Goal: Book appointment/travel/reservation

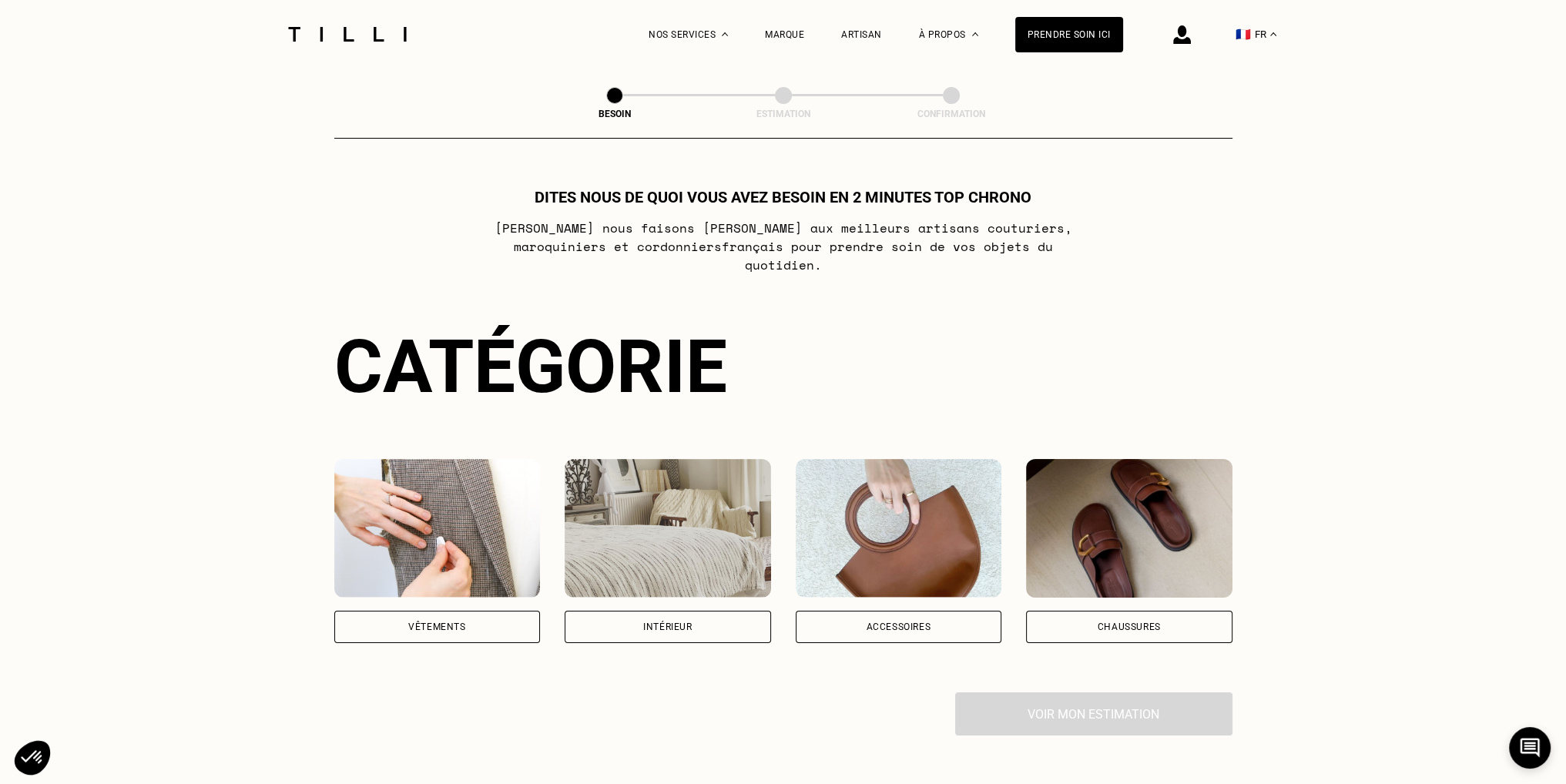
click at [456, 622] on div "Vêtements" at bounding box center [436, 626] width 57 height 9
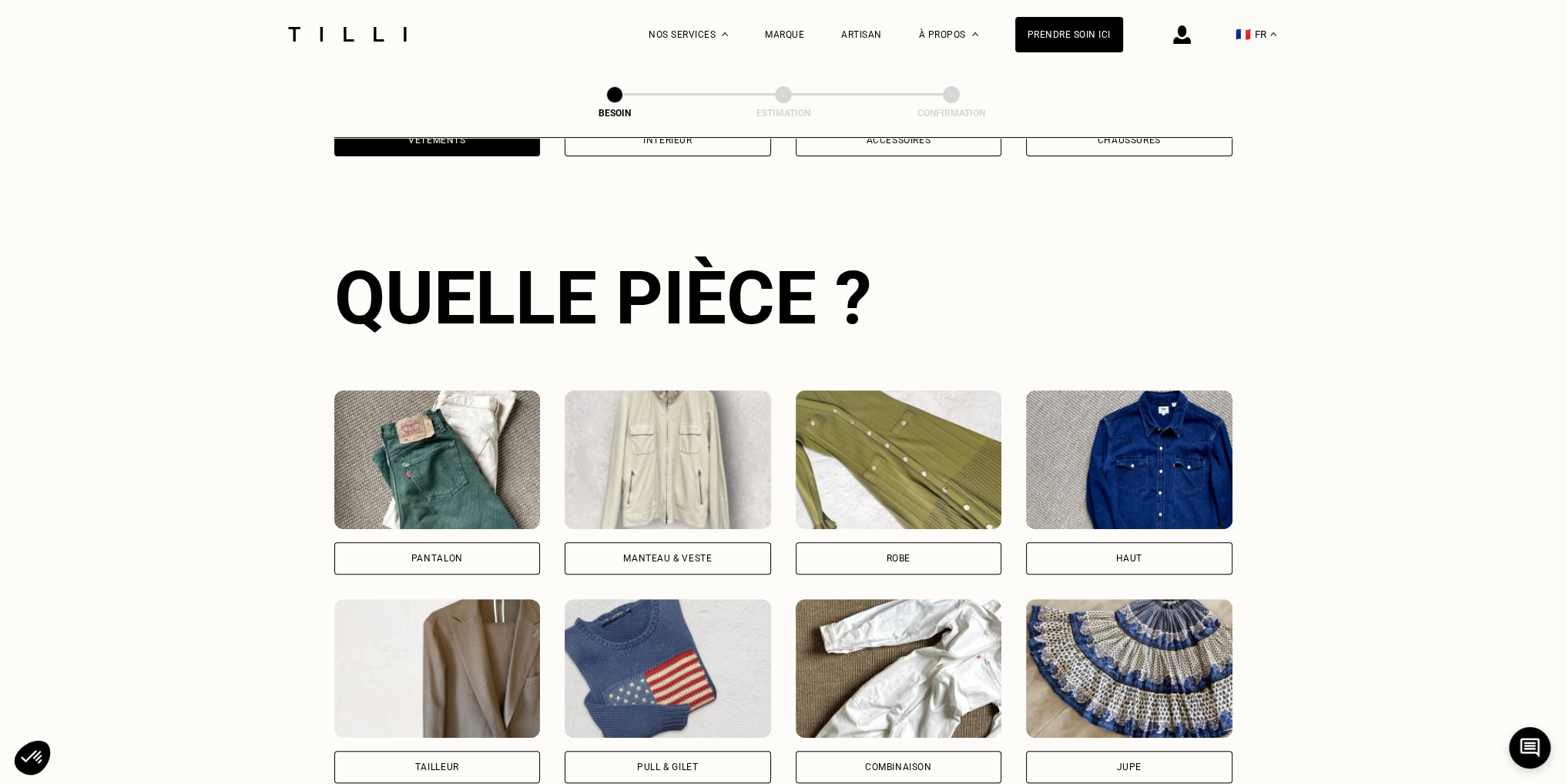
scroll to position [502, 0]
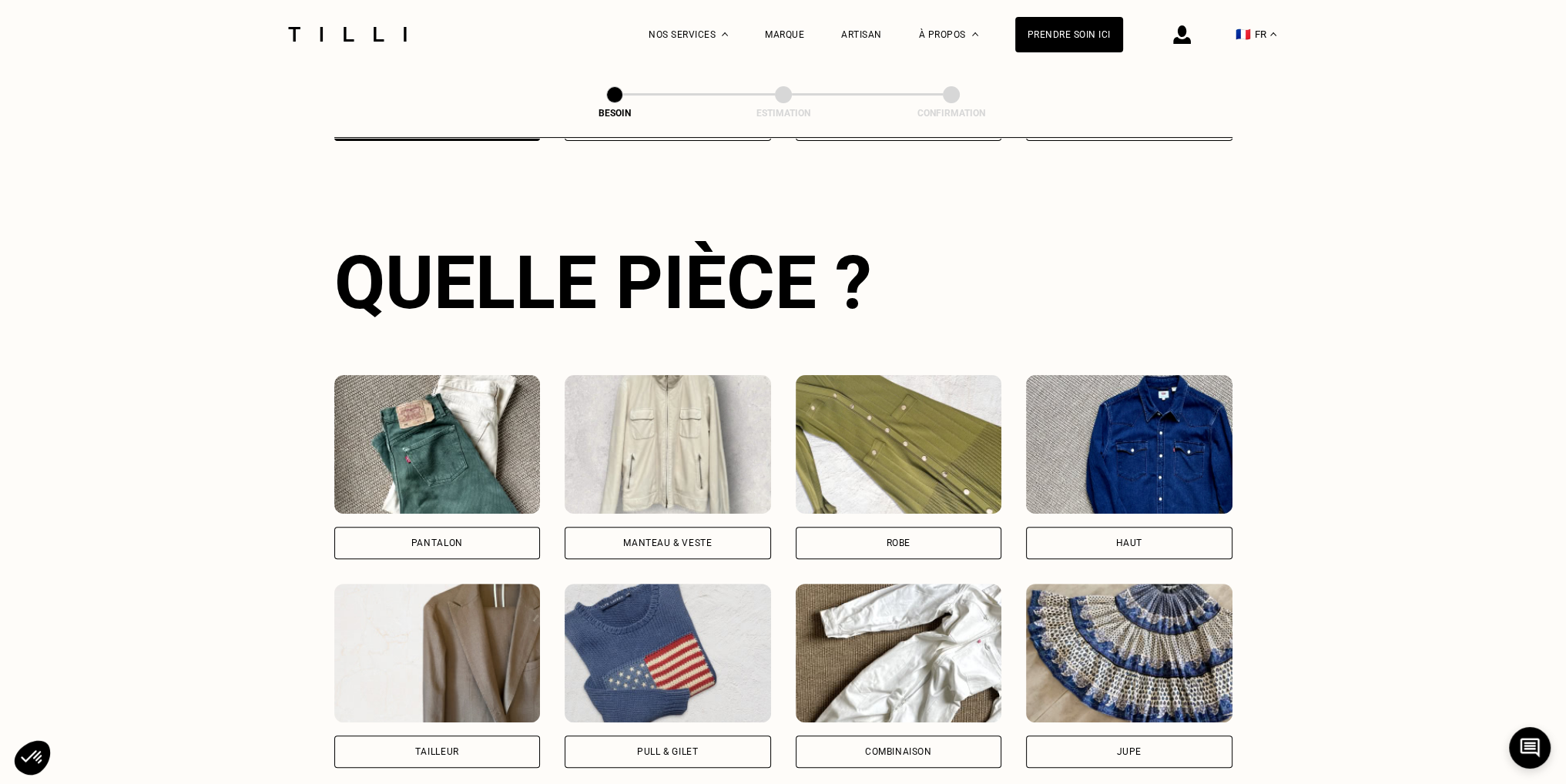
click at [437, 538] on div "Pantalon" at bounding box center [437, 543] width 52 height 9
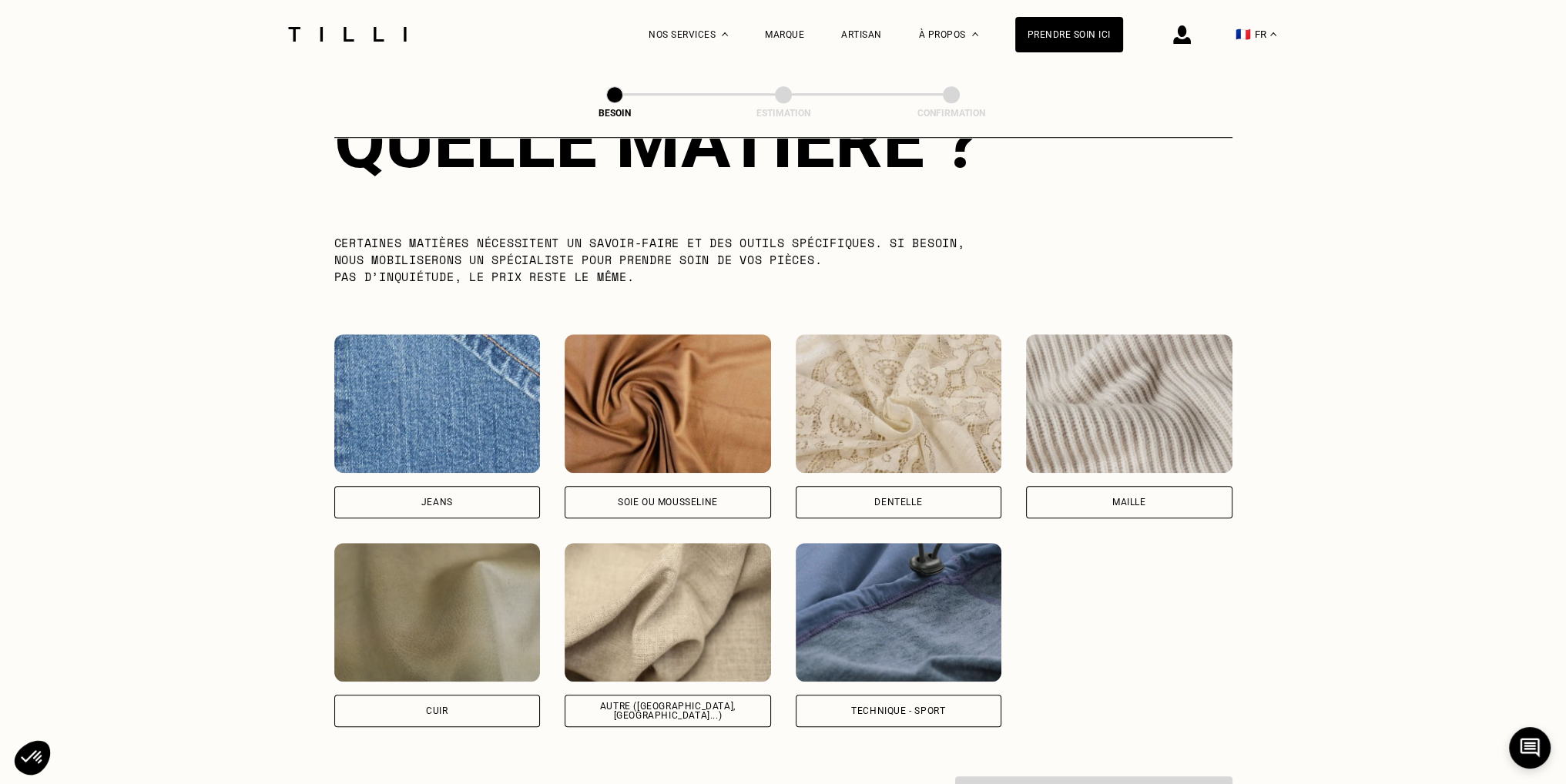
scroll to position [1493, 0]
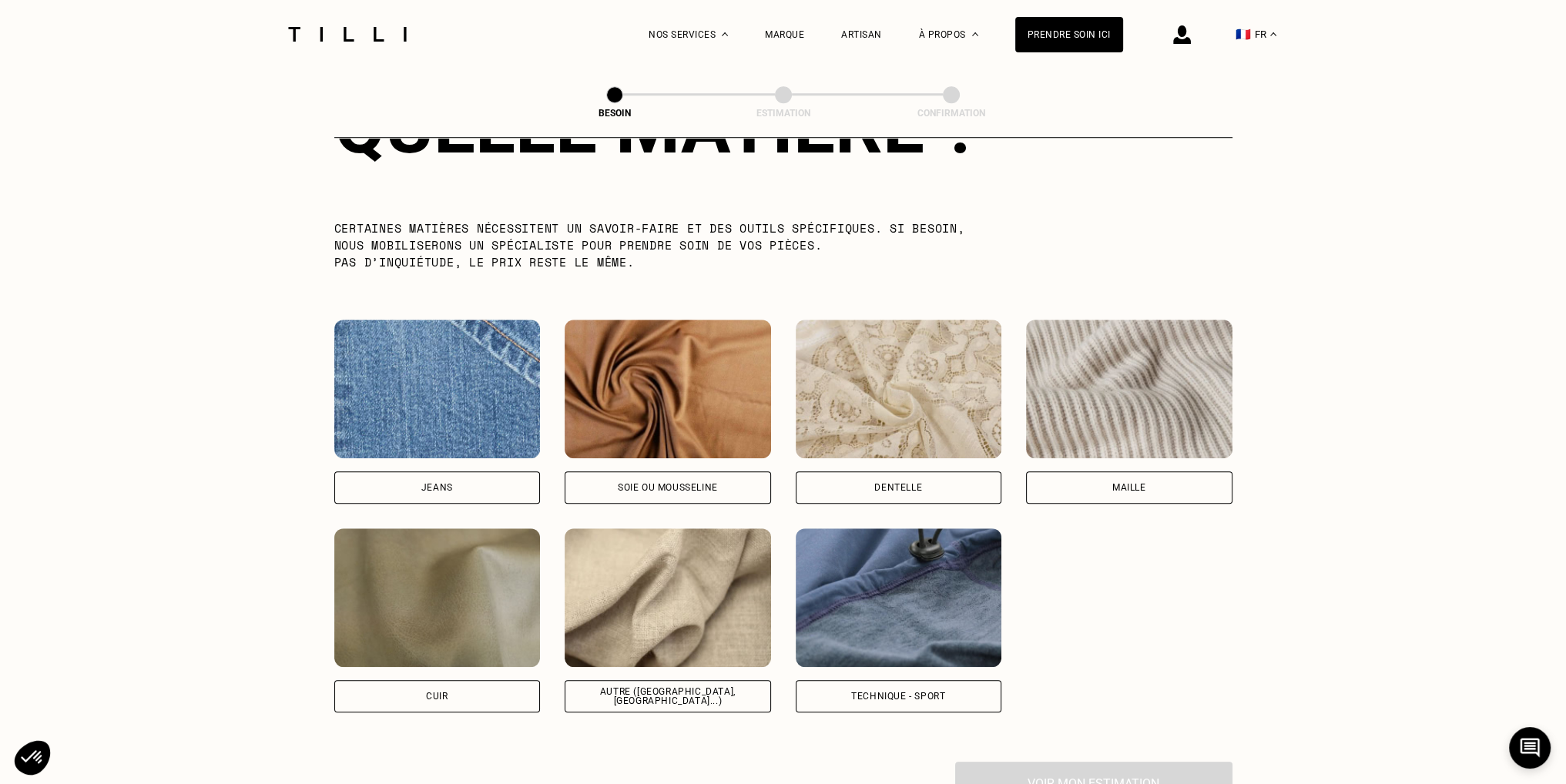
click at [442, 483] on div "Jeans" at bounding box center [437, 487] width 32 height 9
select select "FR"
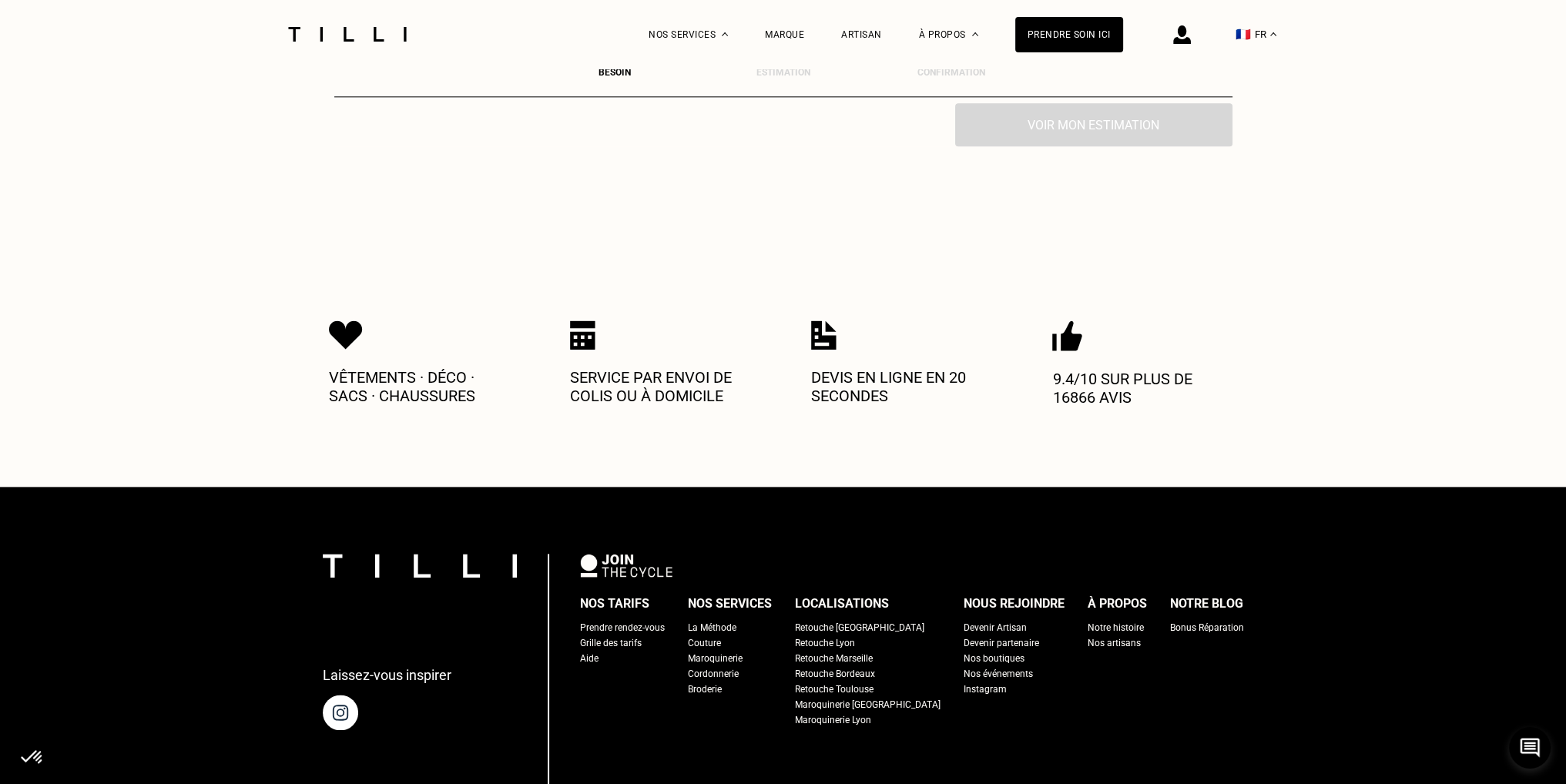
scroll to position [2607, 0]
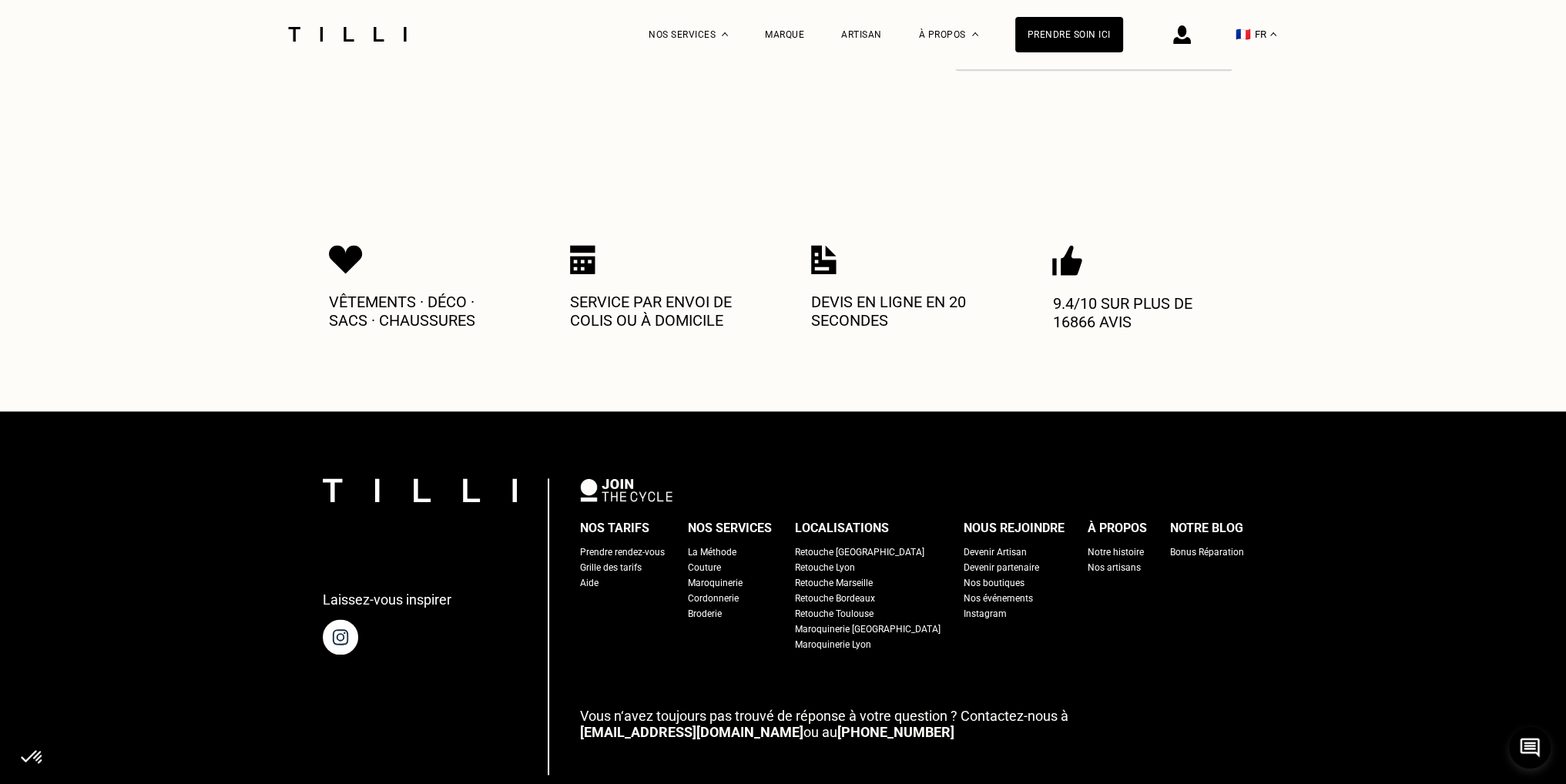
click at [855, 545] on div "Retouche [GEOGRAPHIC_DATA]" at bounding box center [860, 552] width 129 height 15
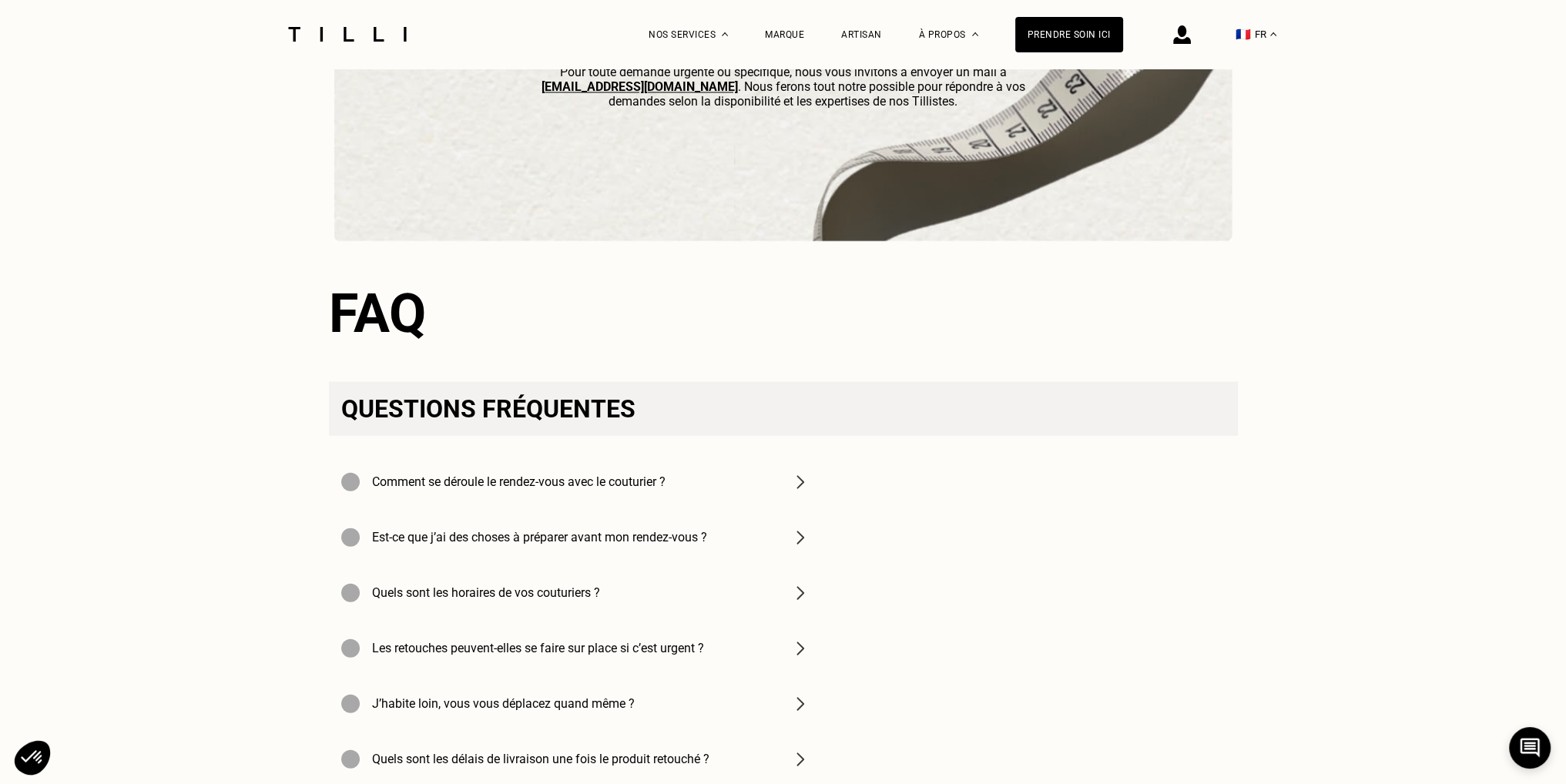
scroll to position [4851, 0]
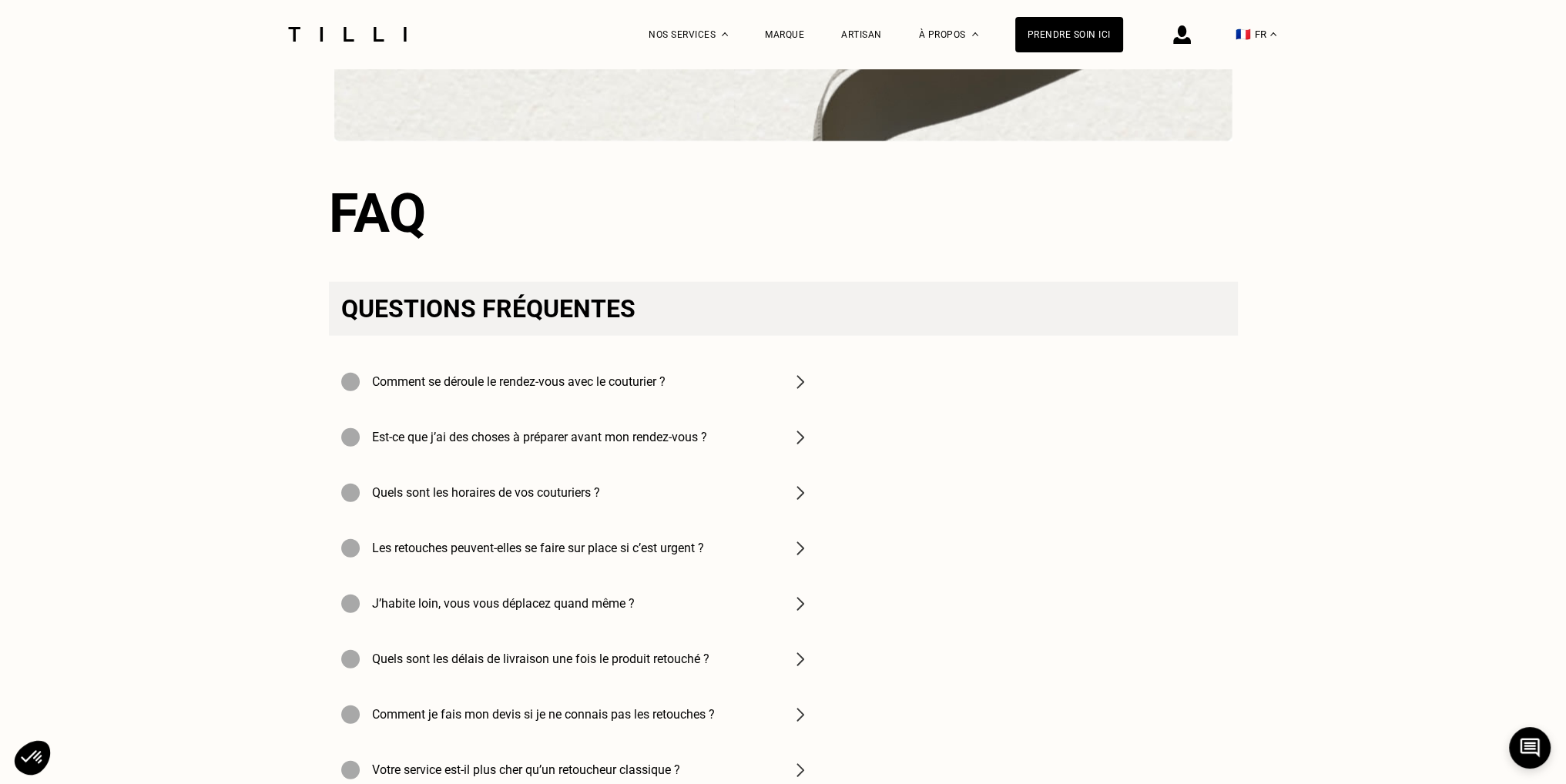
click at [802, 498] on img at bounding box center [800, 493] width 18 height 18
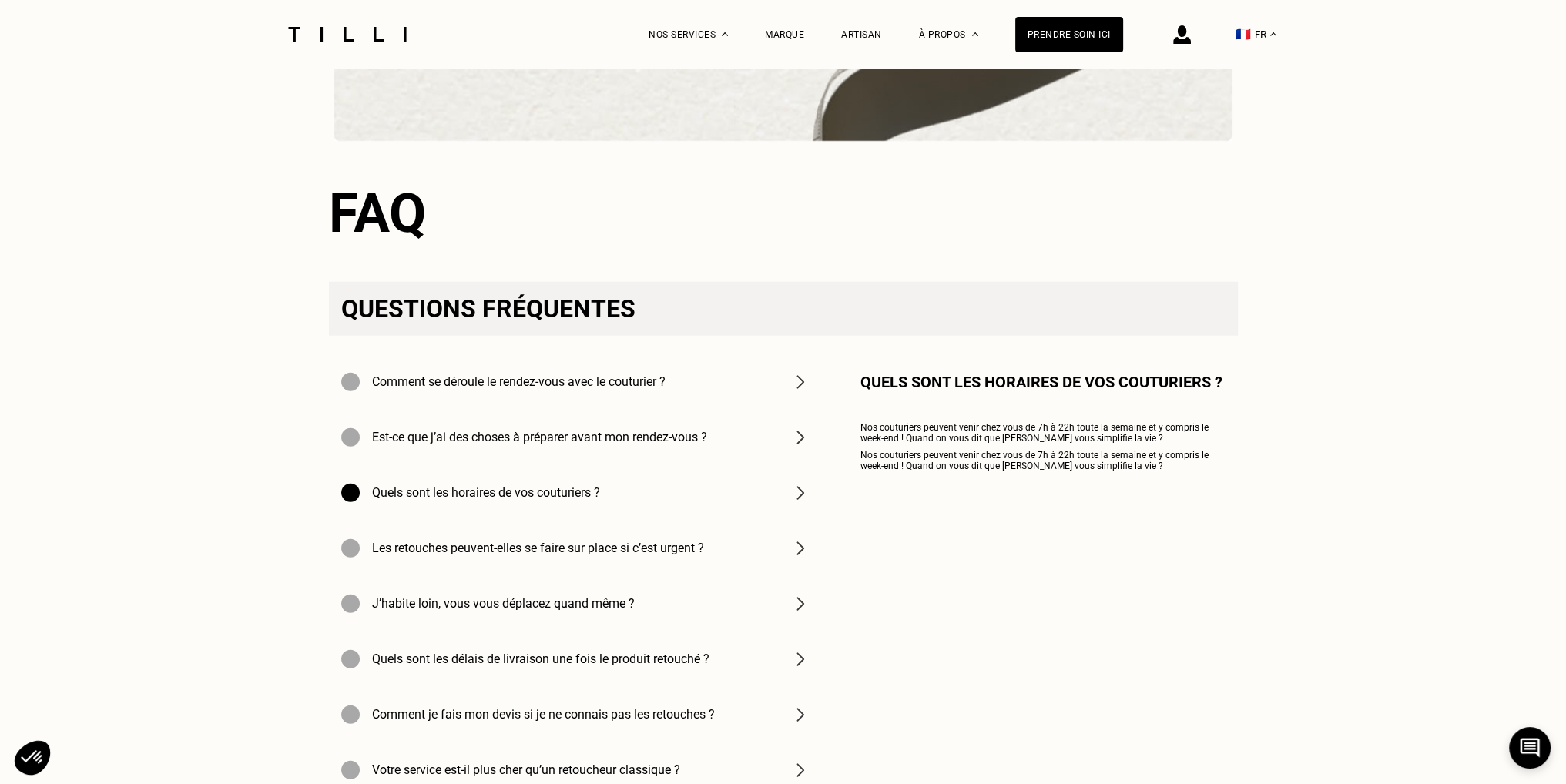
click at [804, 557] on img at bounding box center [800, 548] width 18 height 18
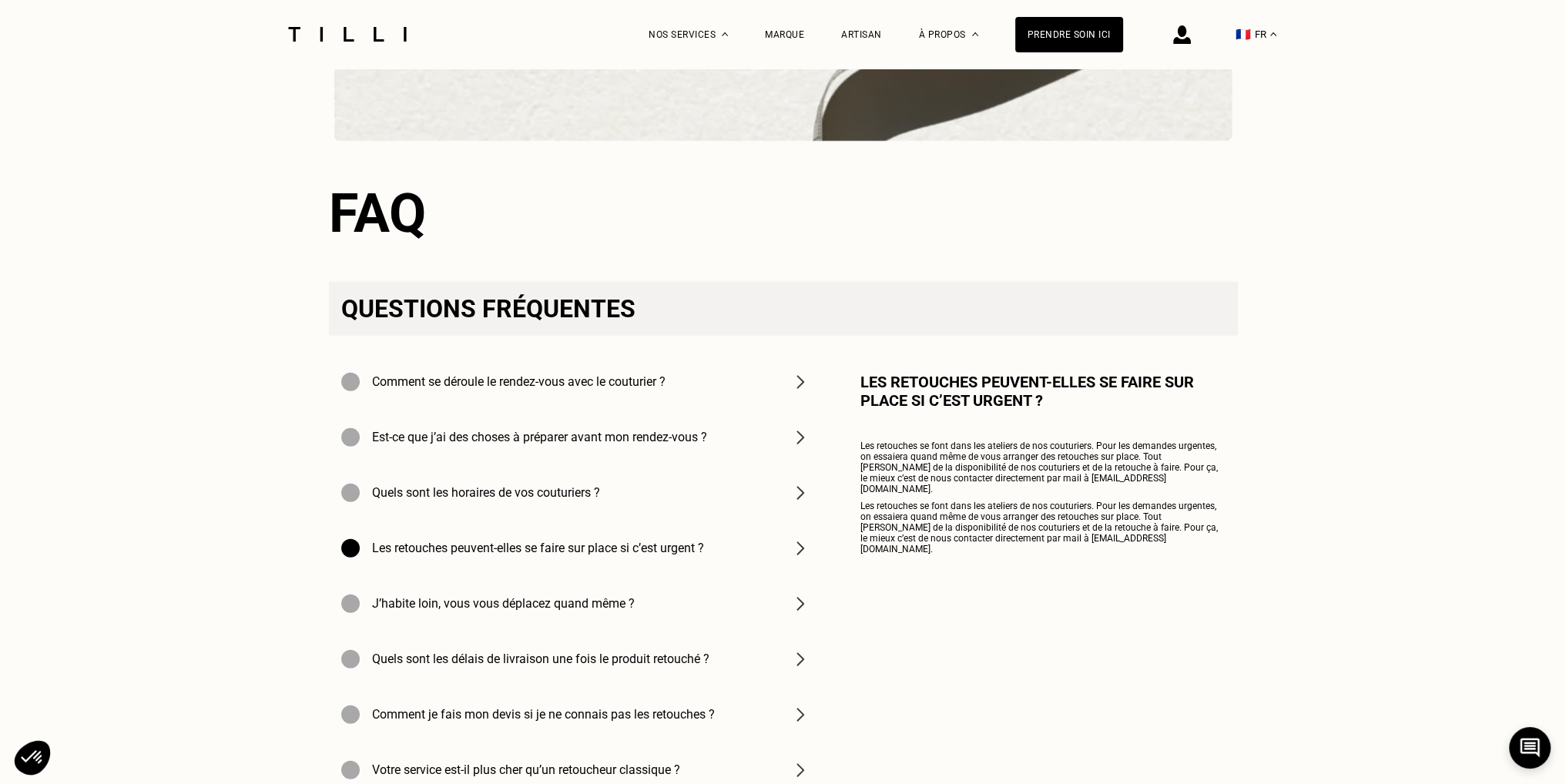
click at [793, 616] on div "J’habite loin, vous vous déplacez quand même ?" at bounding box center [575, 604] width 493 height 56
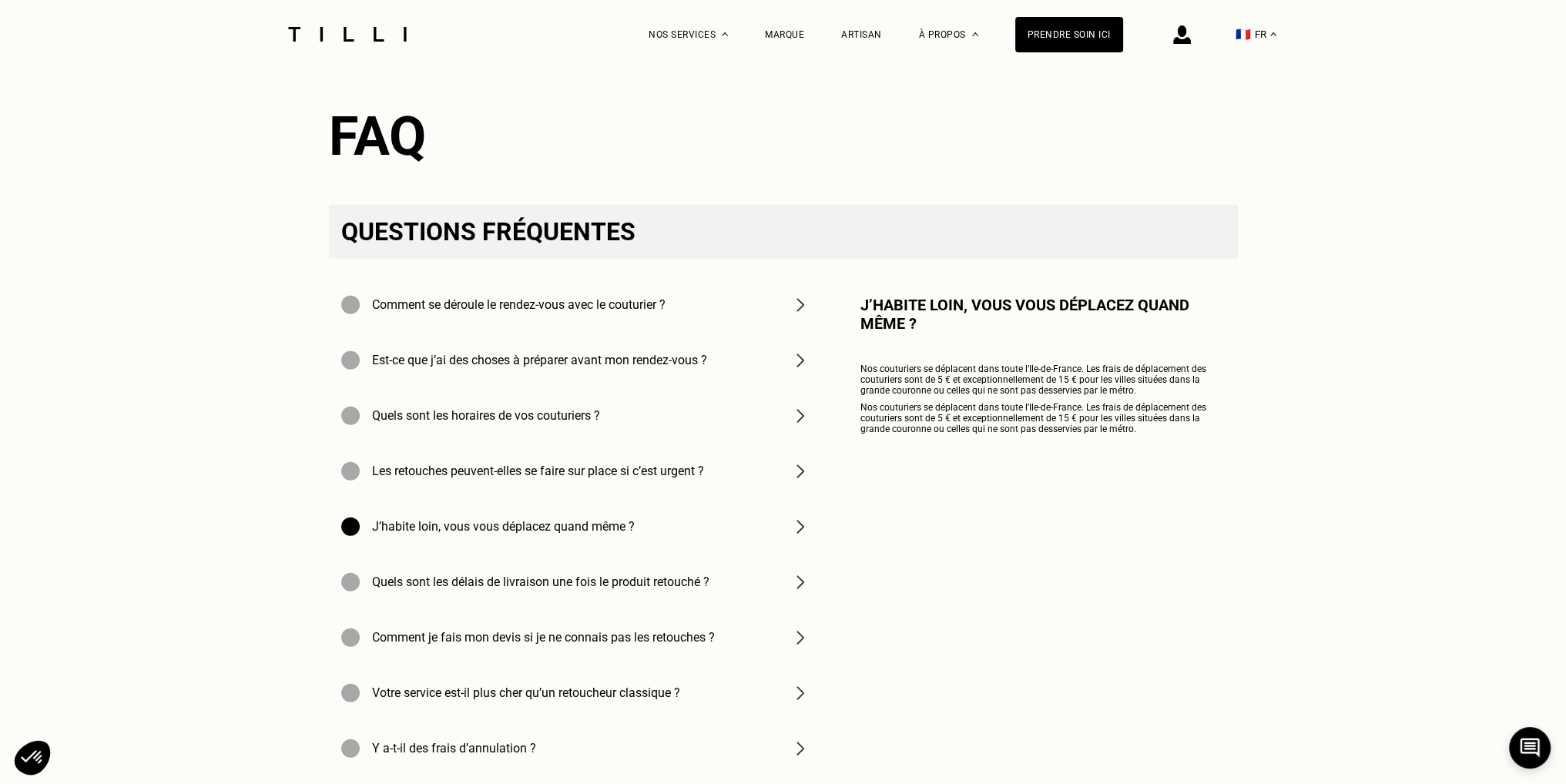
scroll to position [5005, 0]
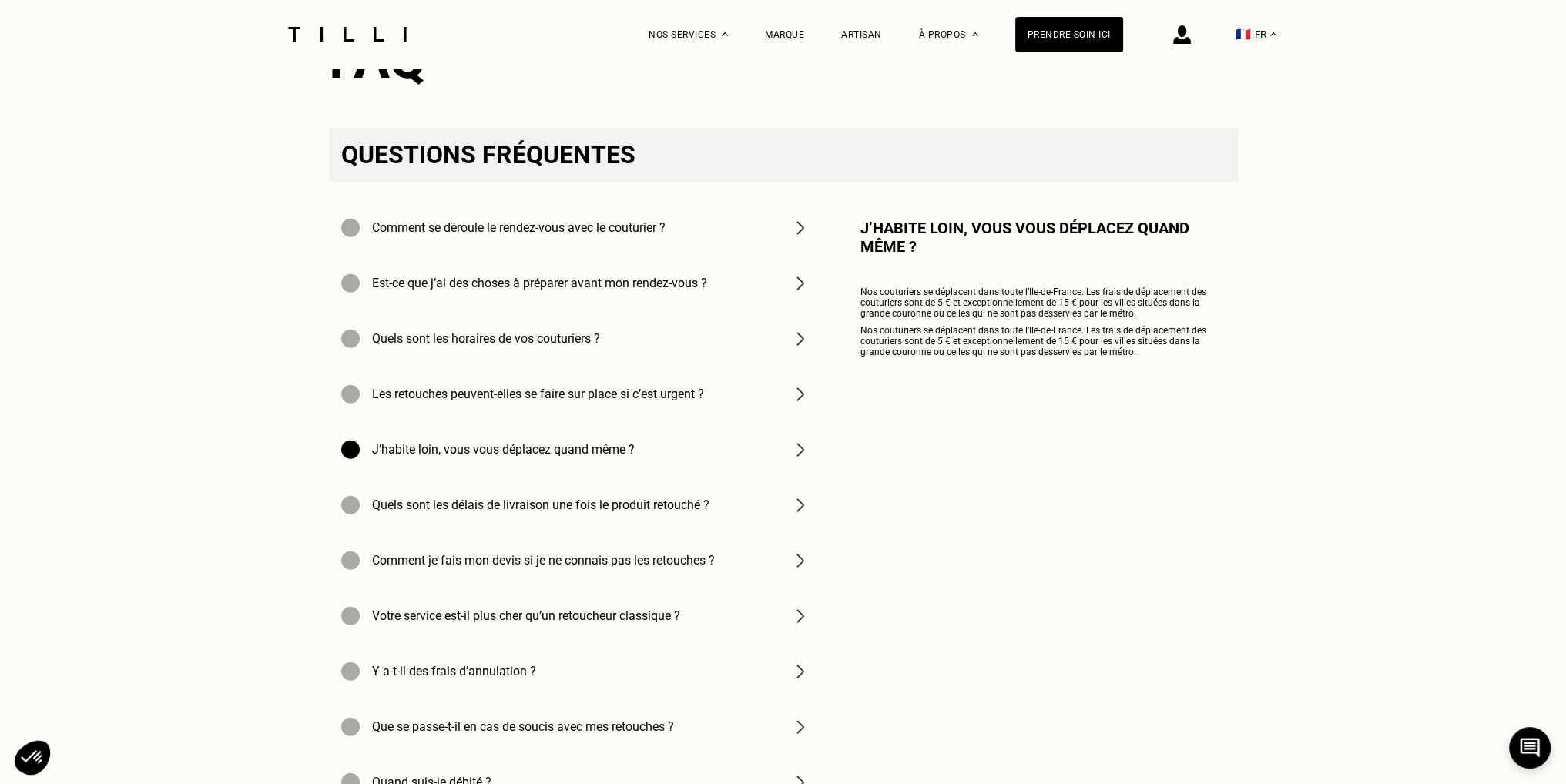
click at [796, 625] on img at bounding box center [800, 616] width 18 height 18
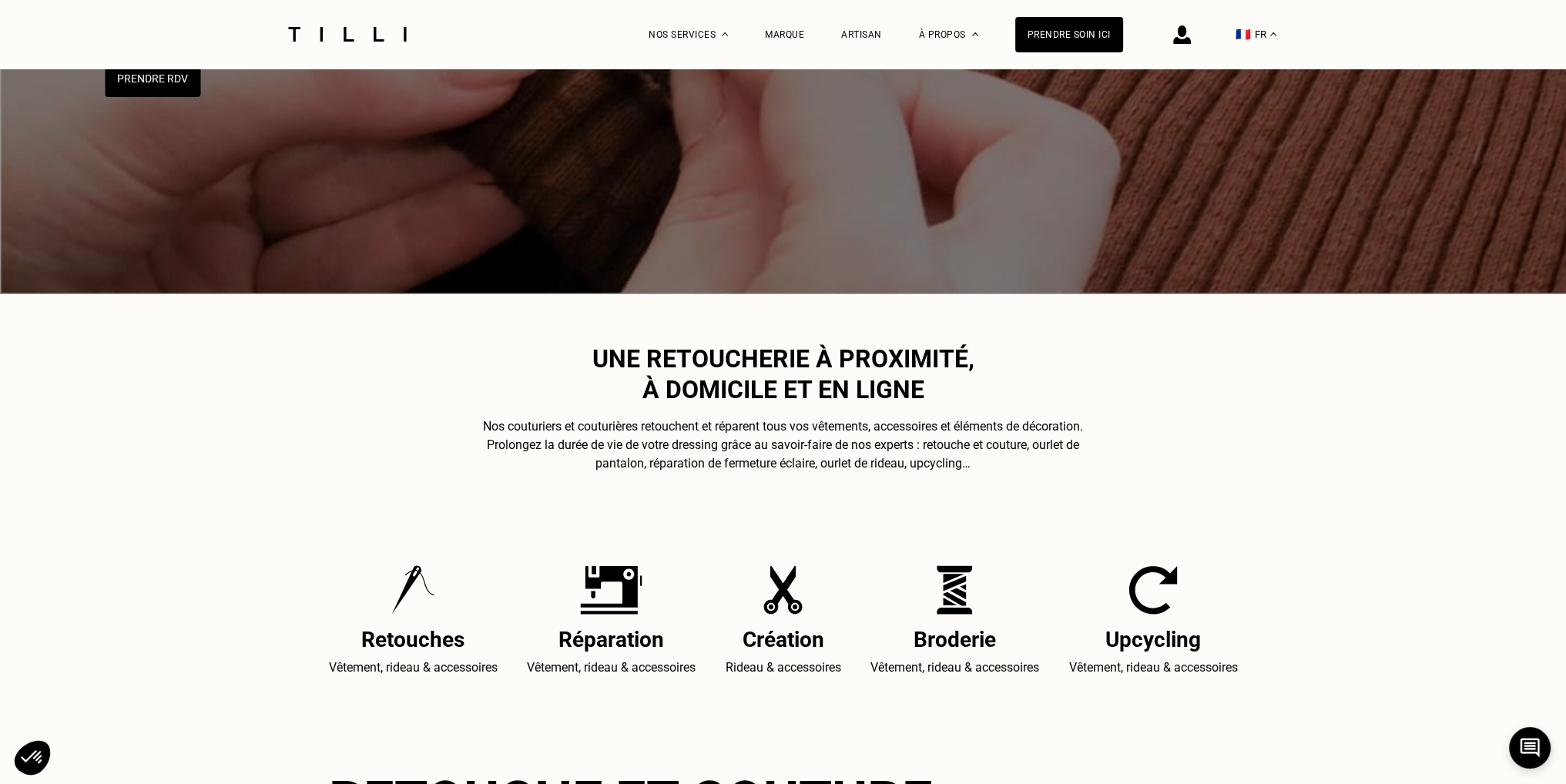
scroll to position [0, 0]
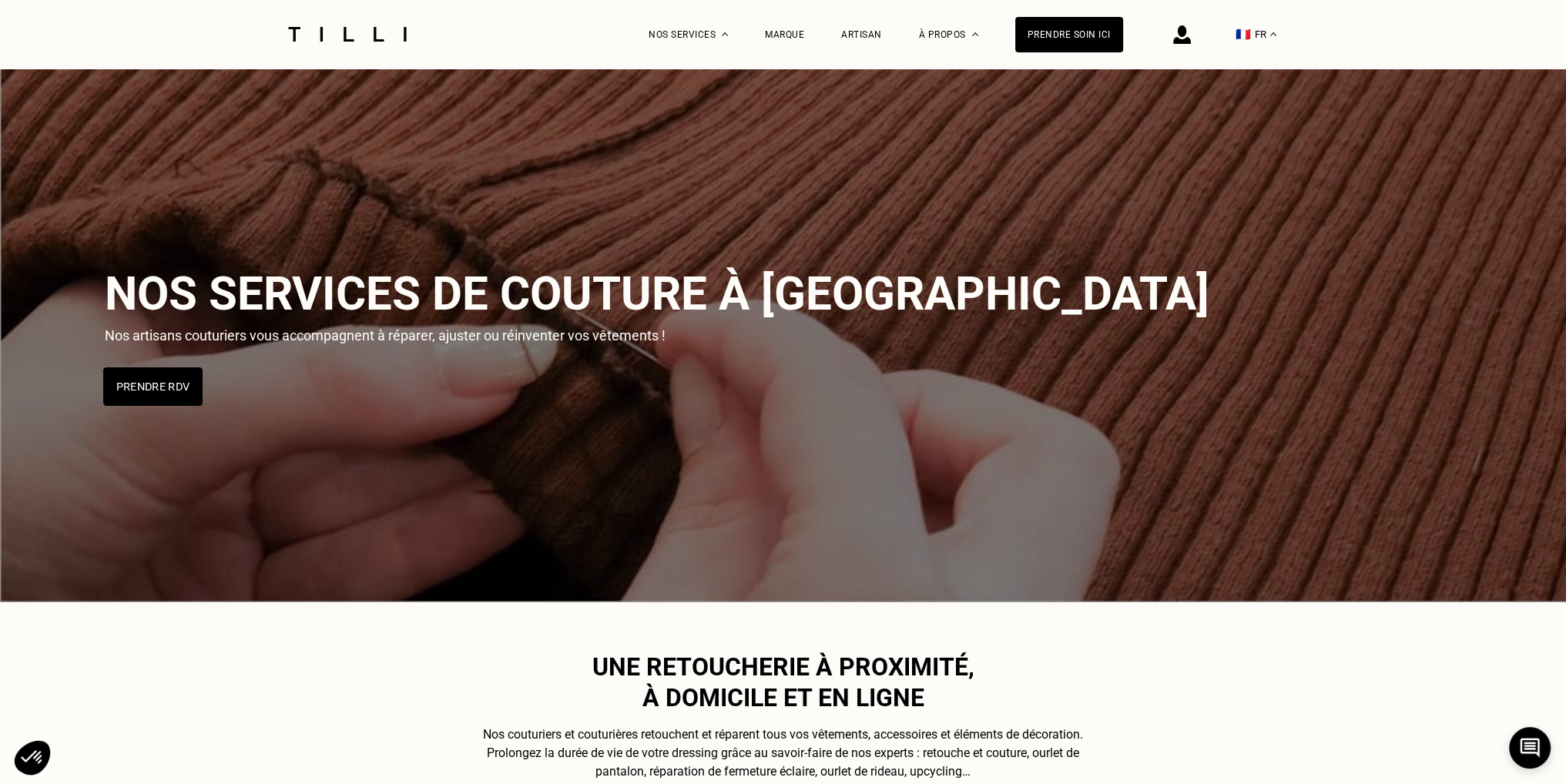
click at [150, 392] on button "Prendre RDV" at bounding box center [152, 386] width 99 height 38
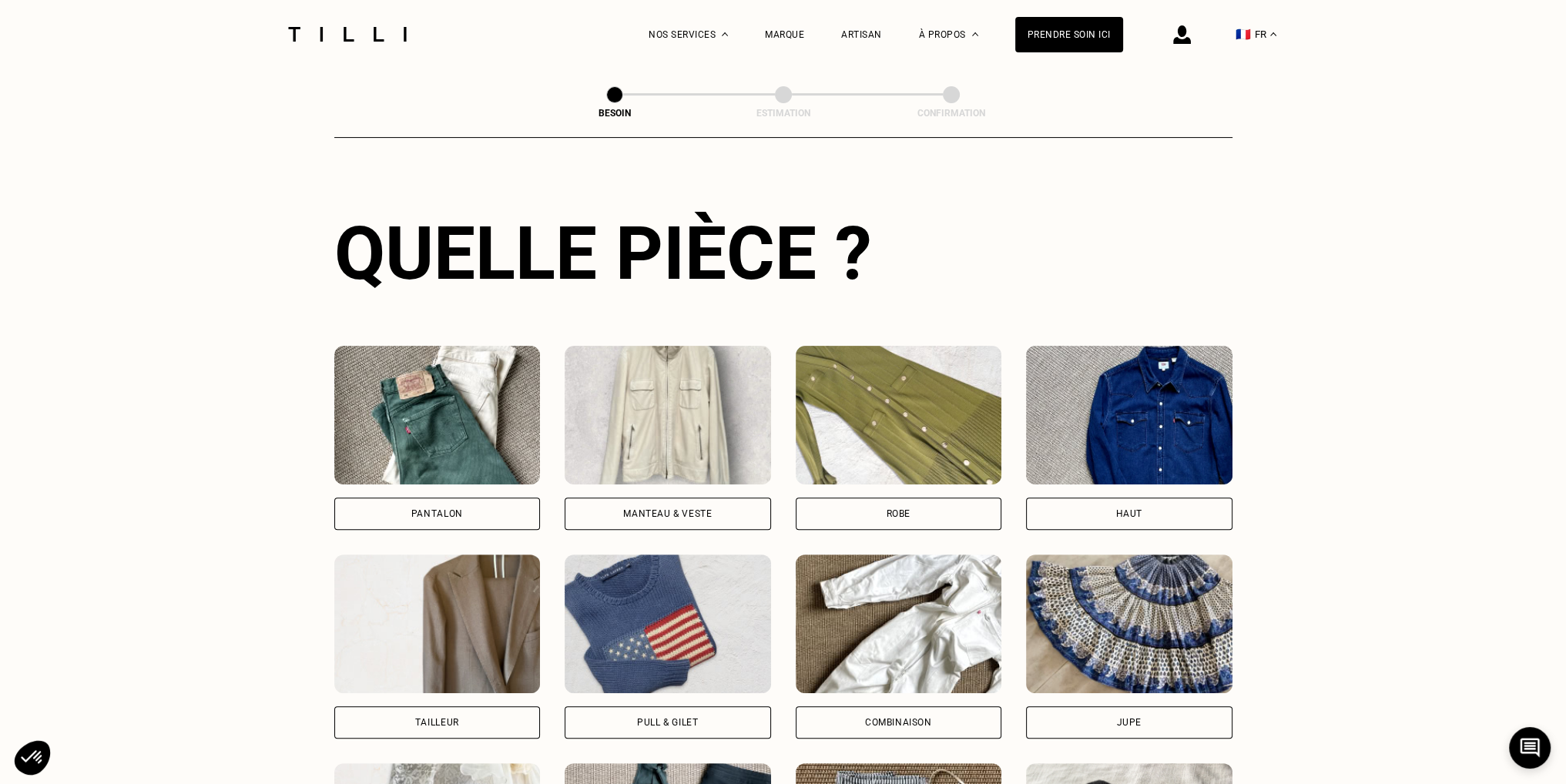
scroll to position [579, 0]
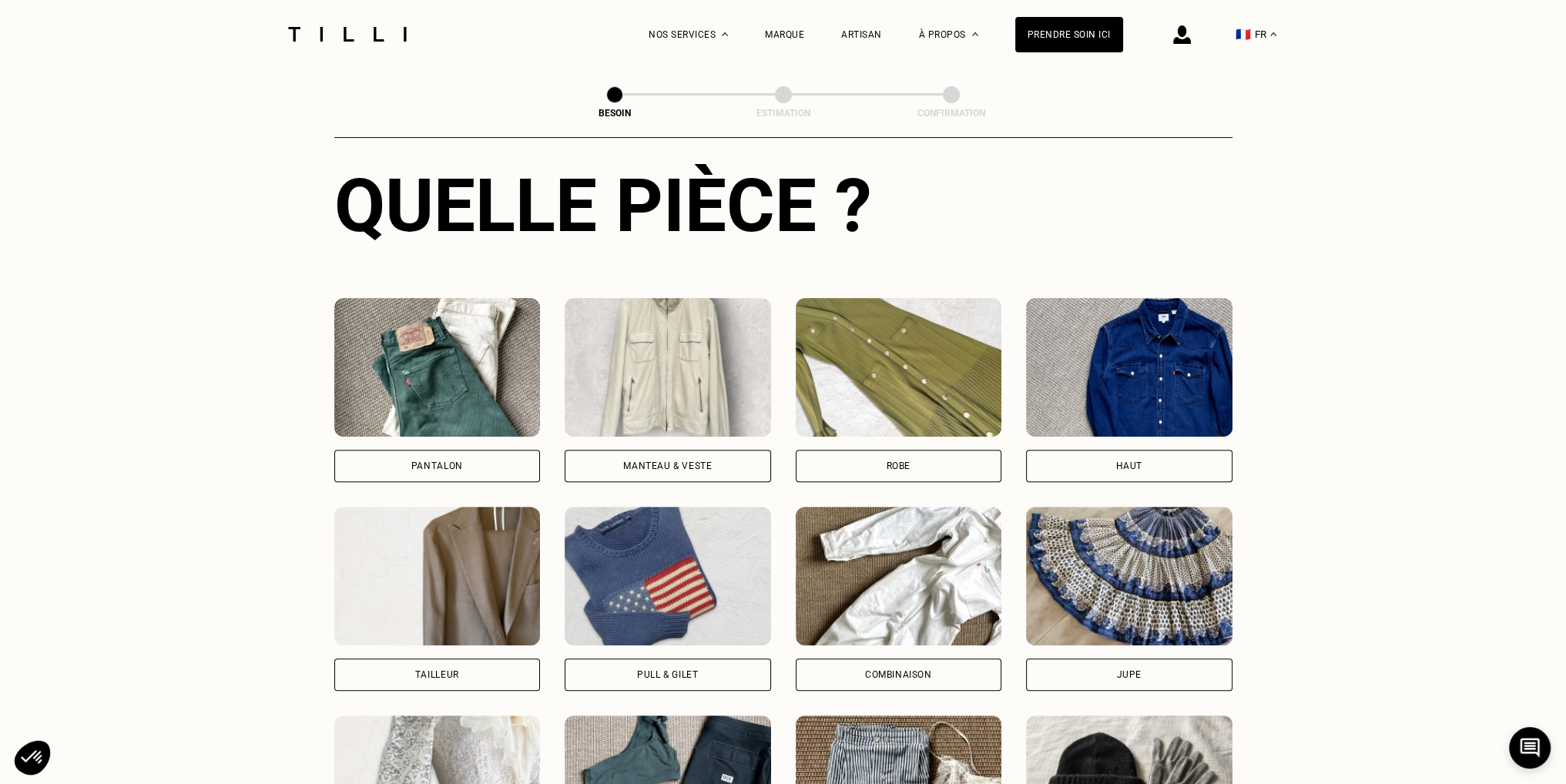
click at [384, 450] on div "Pantalon" at bounding box center [437, 466] width 207 height 33
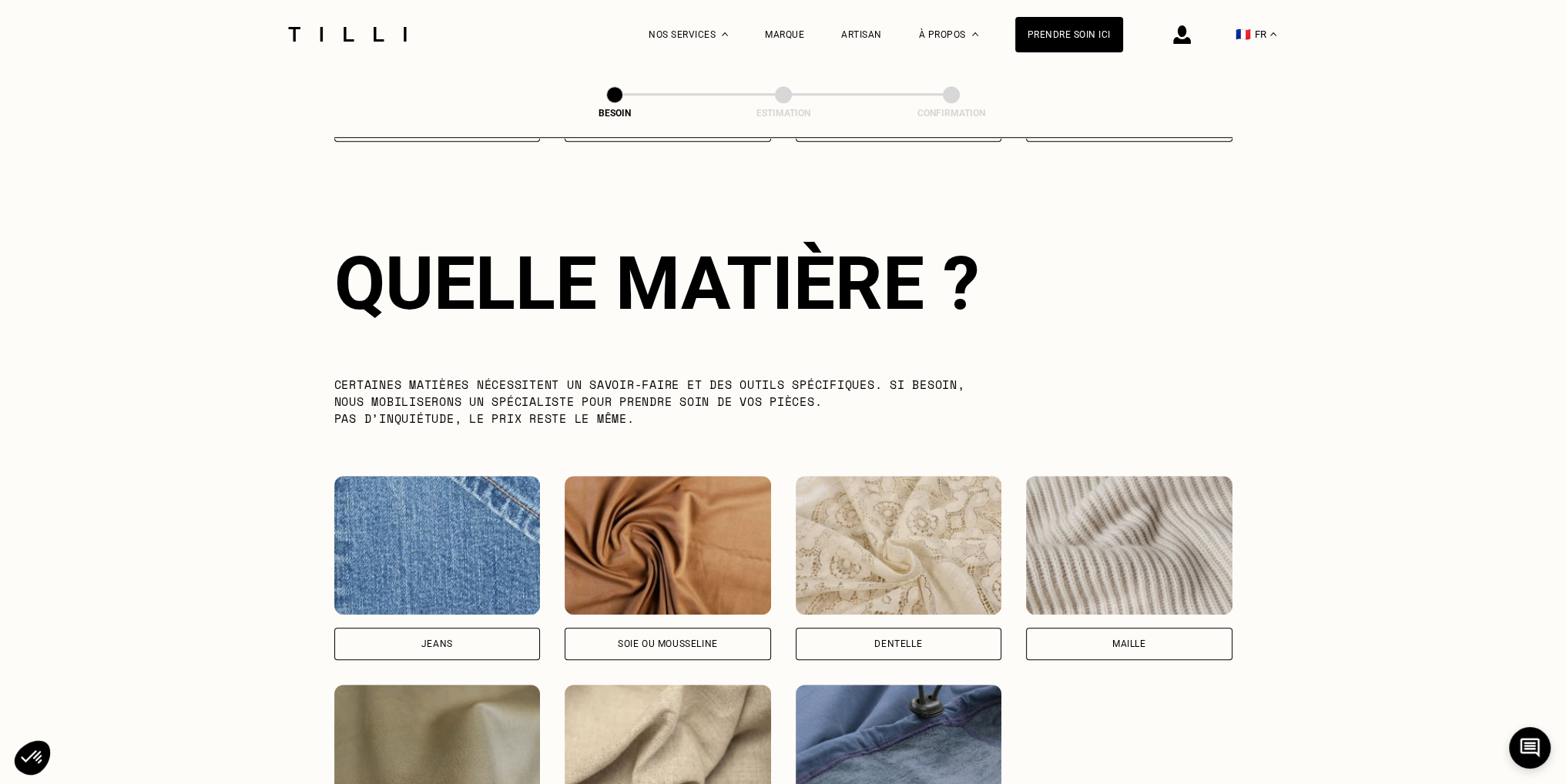
scroll to position [1339, 0]
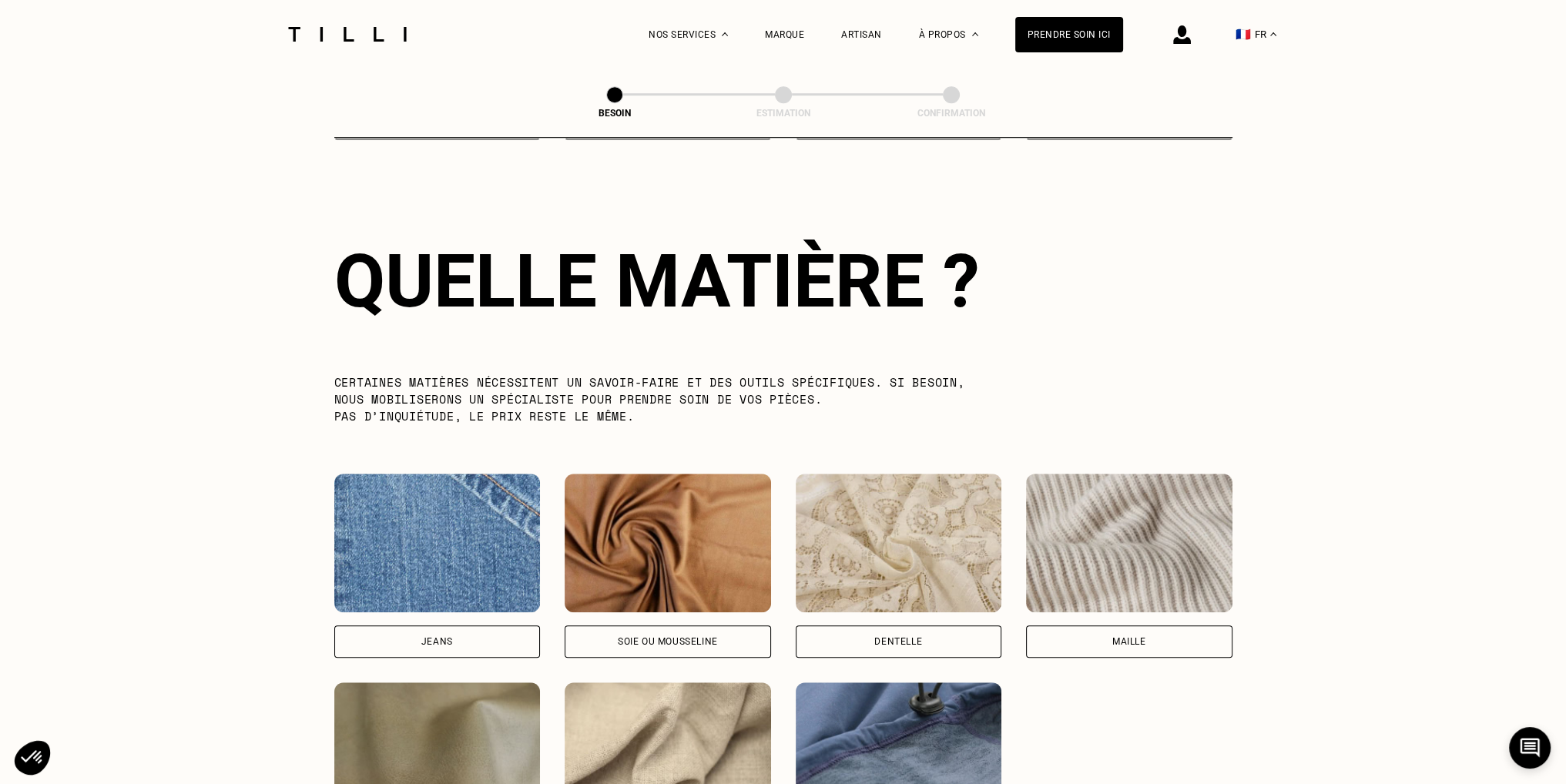
click at [450, 636] on div "Jeans" at bounding box center [437, 641] width 32 height 9
select select "FR"
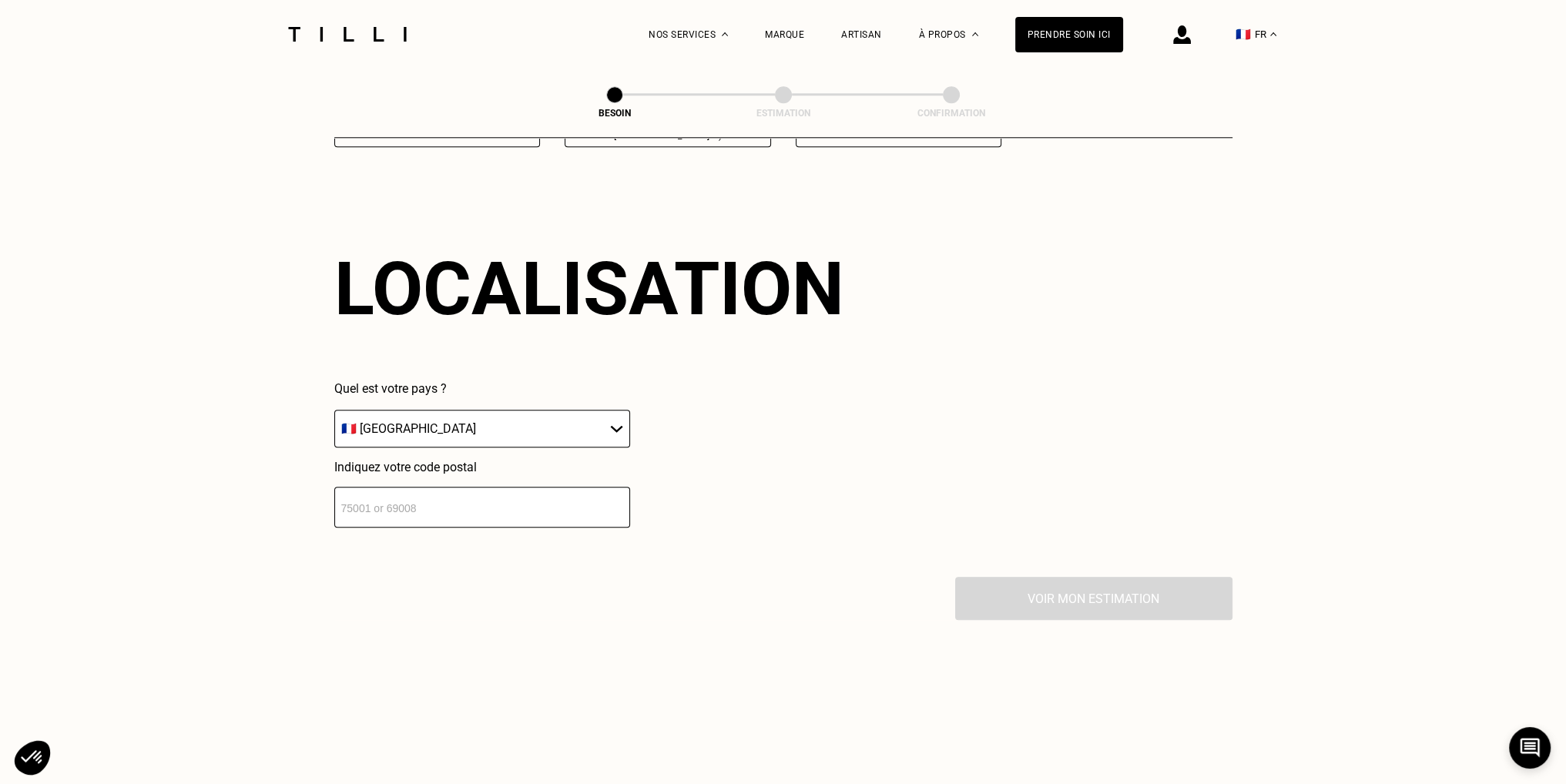
scroll to position [2068, 0]
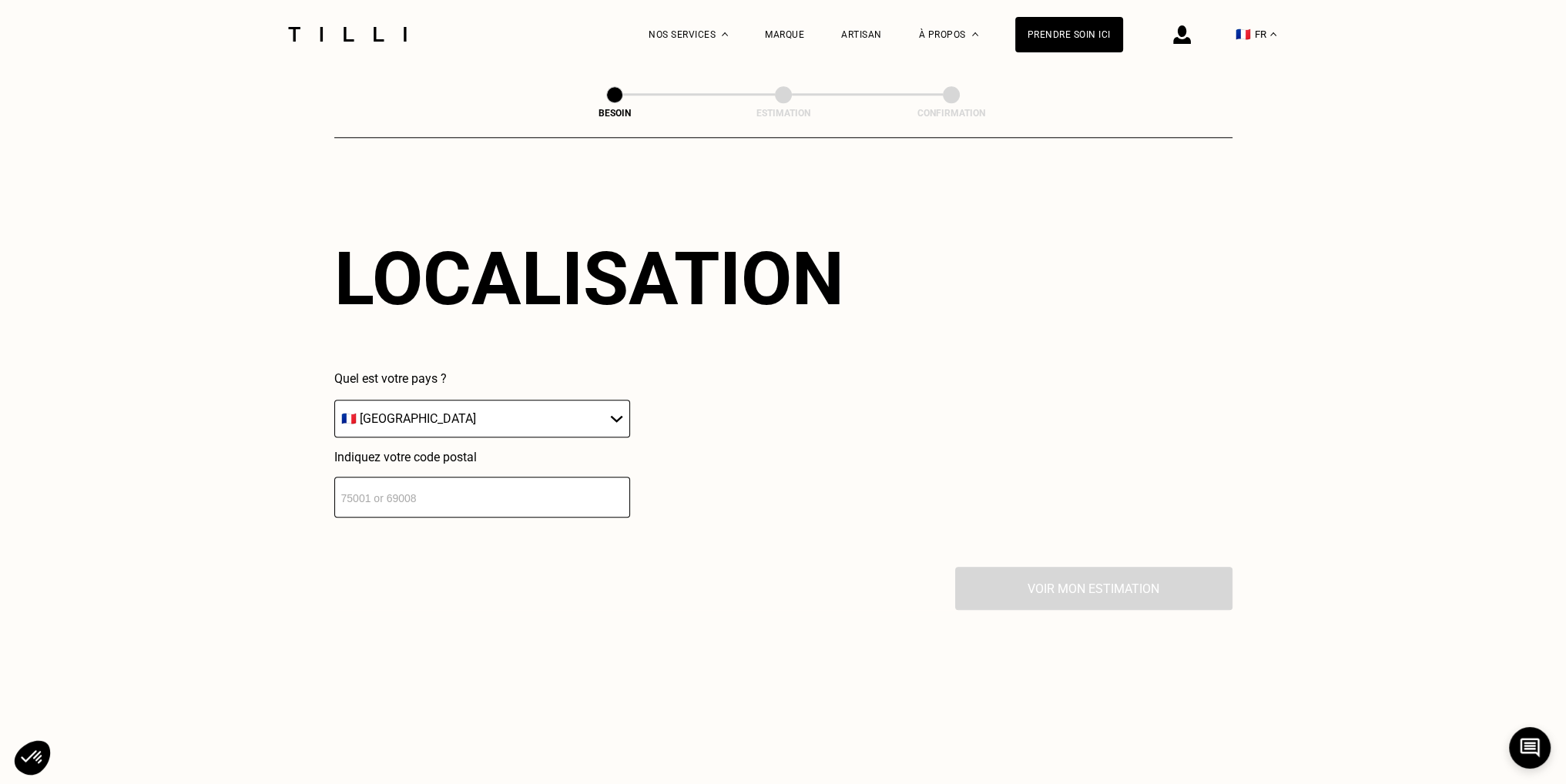
click at [528, 486] on input "number" at bounding box center [482, 496] width 296 height 41
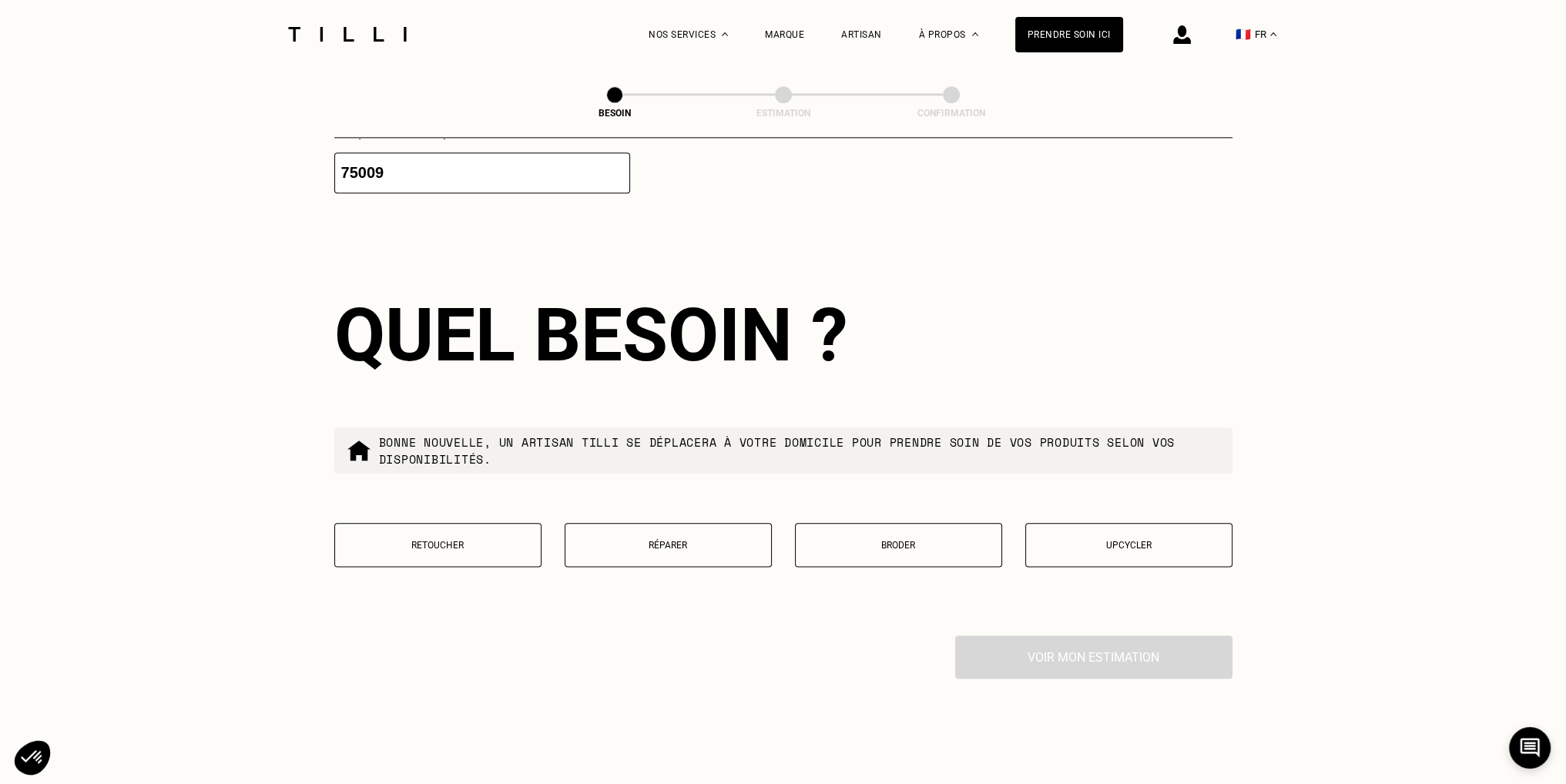
scroll to position [2451, 0]
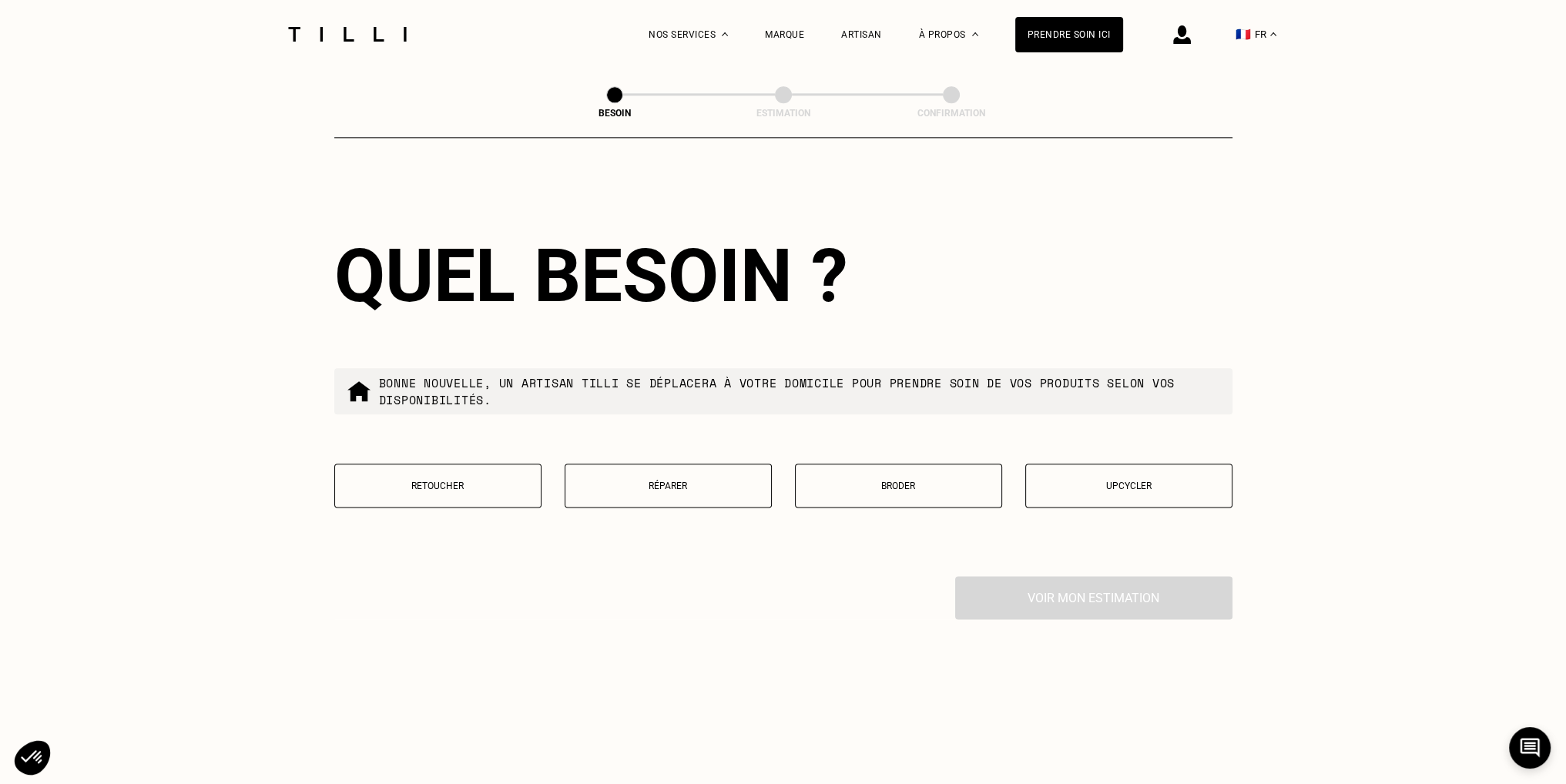
type input "75009"
click at [660, 487] on button "Réparer" at bounding box center [668, 485] width 207 height 44
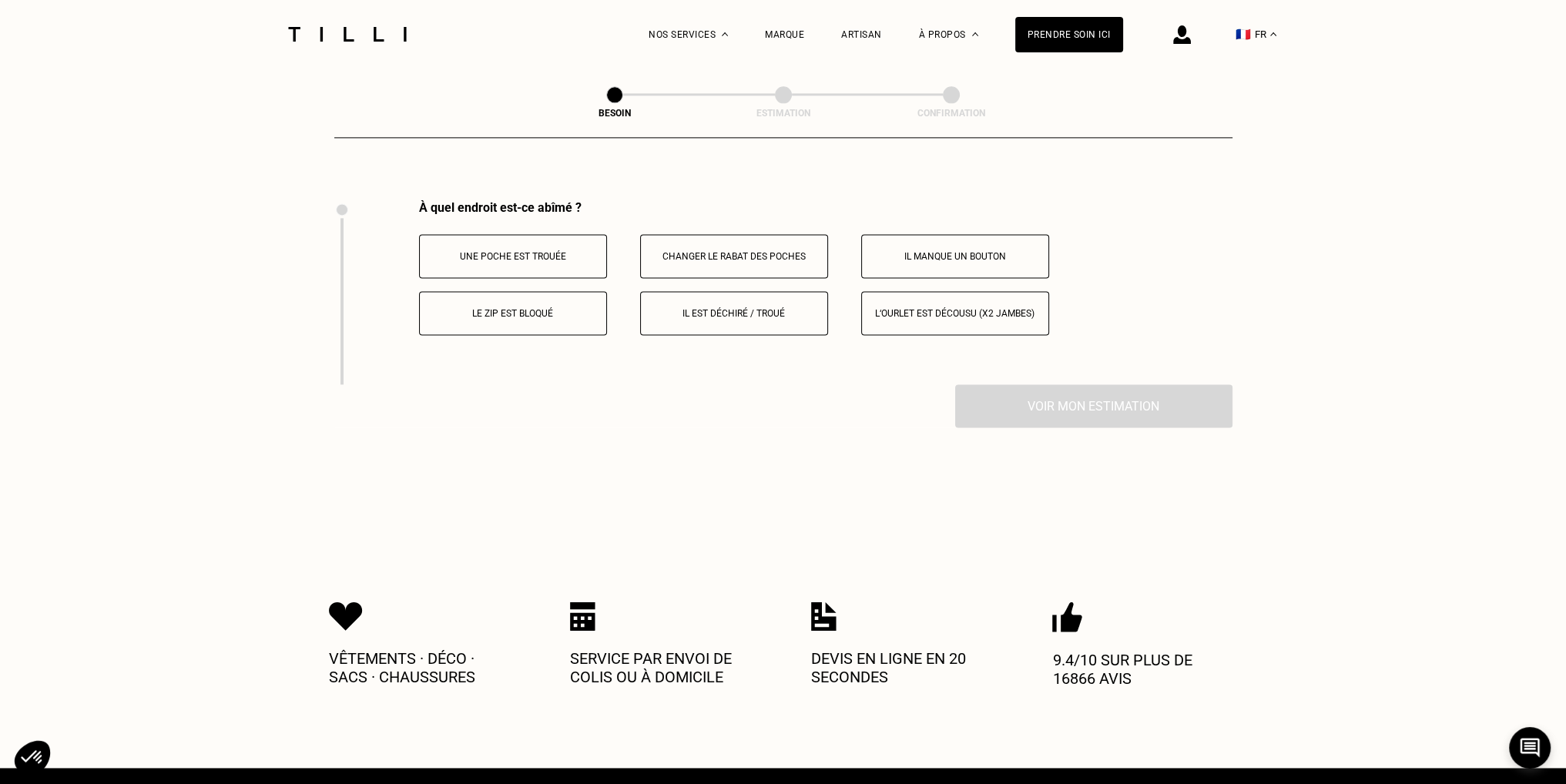
scroll to position [2846, 0]
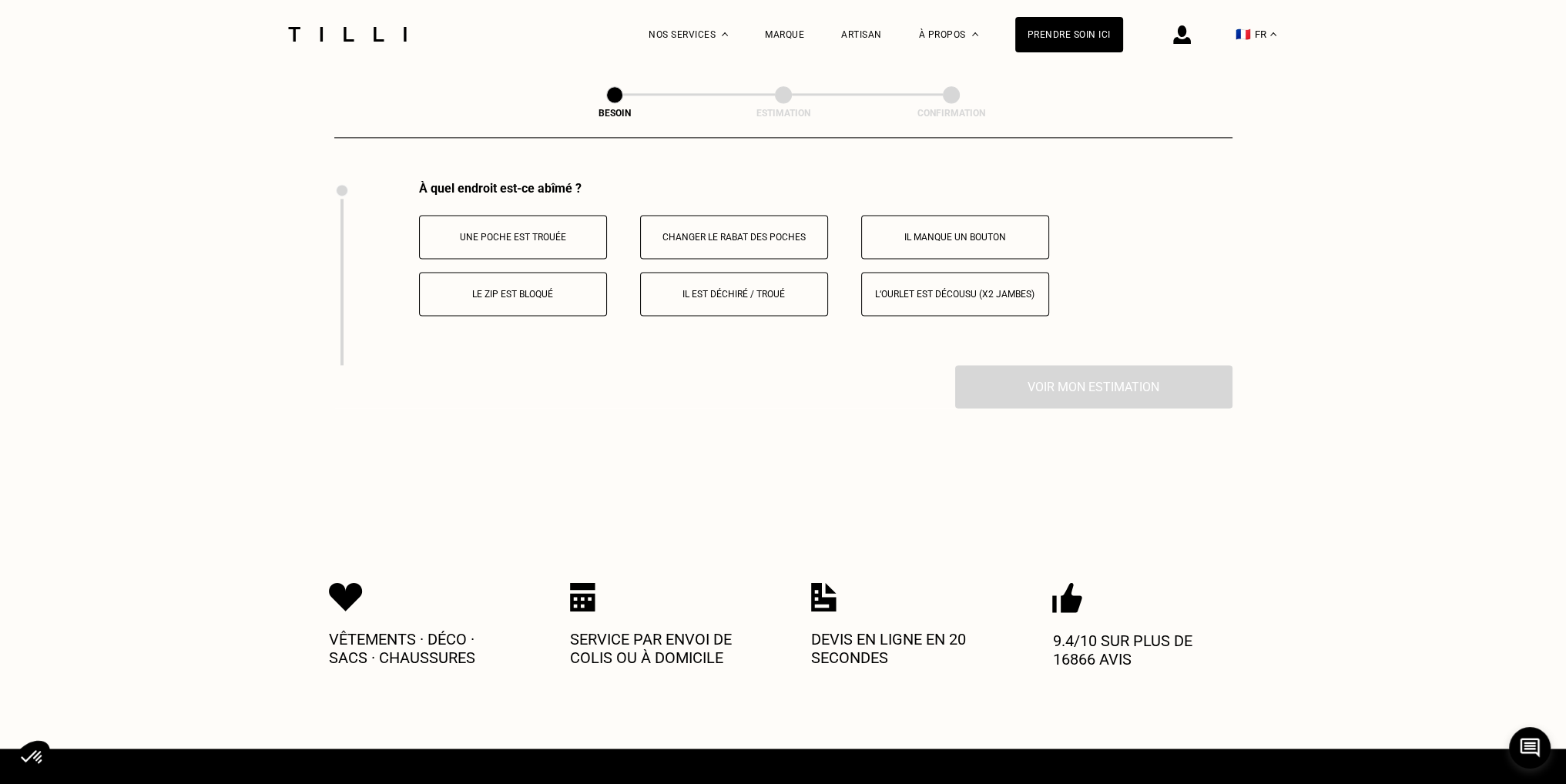
click at [511, 232] on p "Une poche est trouée" at bounding box center [513, 238] width 171 height 11
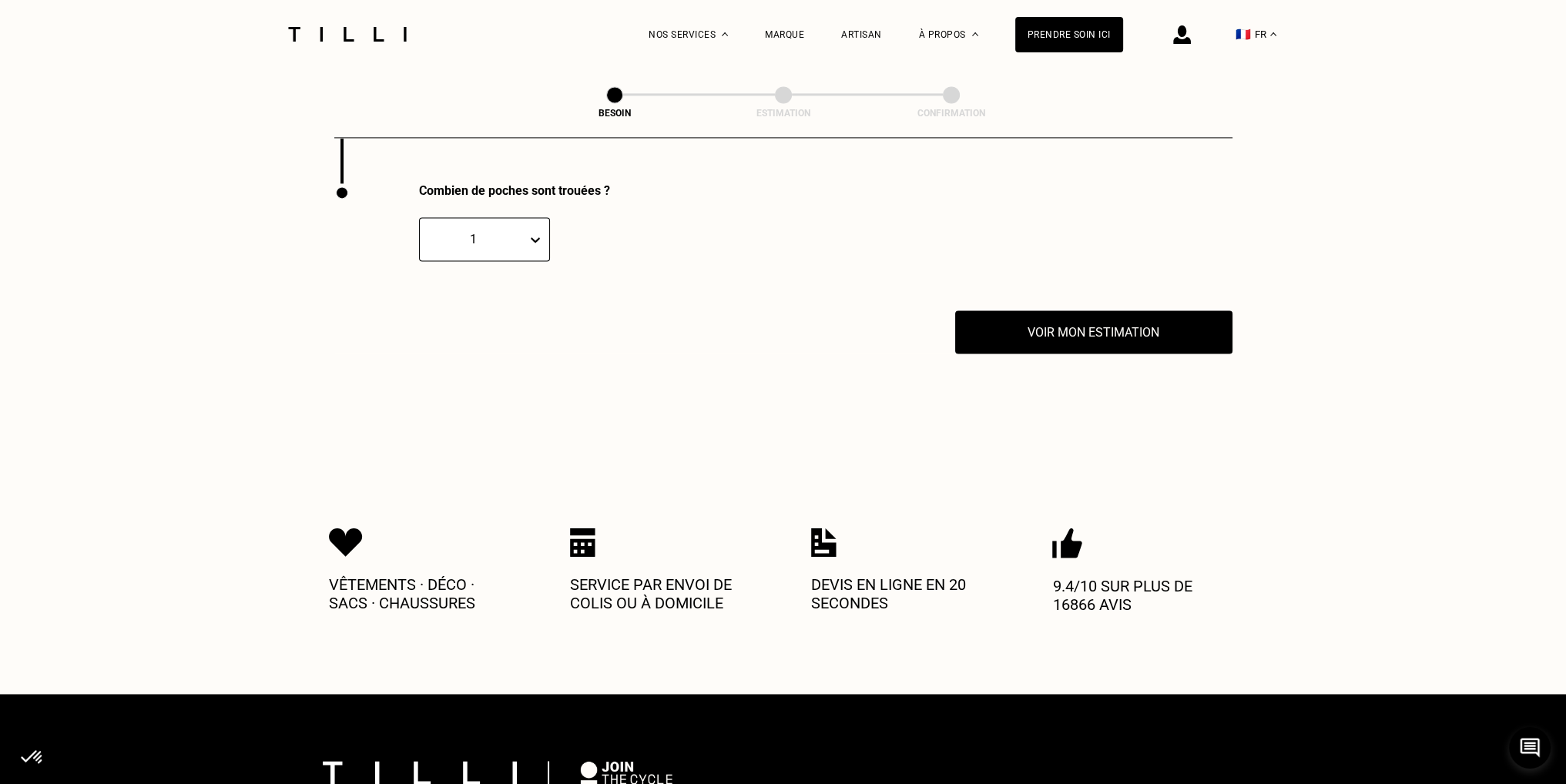
scroll to position [3030, 0]
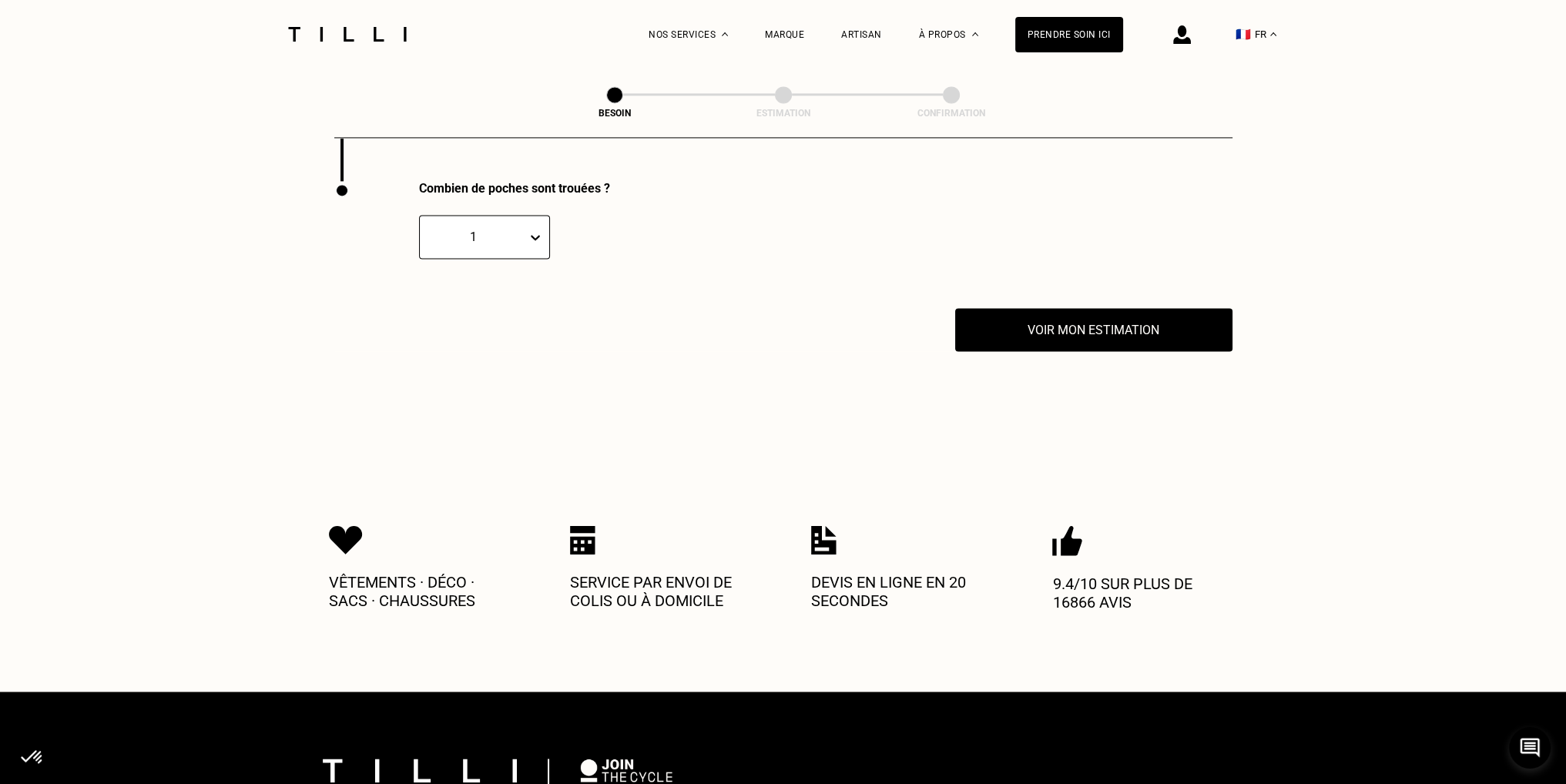
click at [511, 232] on div "1" at bounding box center [473, 237] width 92 height 15
click at [508, 302] on div "2" at bounding box center [485, 311] width 131 height 28
click at [1123, 317] on button "Voir mon estimation" at bounding box center [1093, 330] width 305 height 47
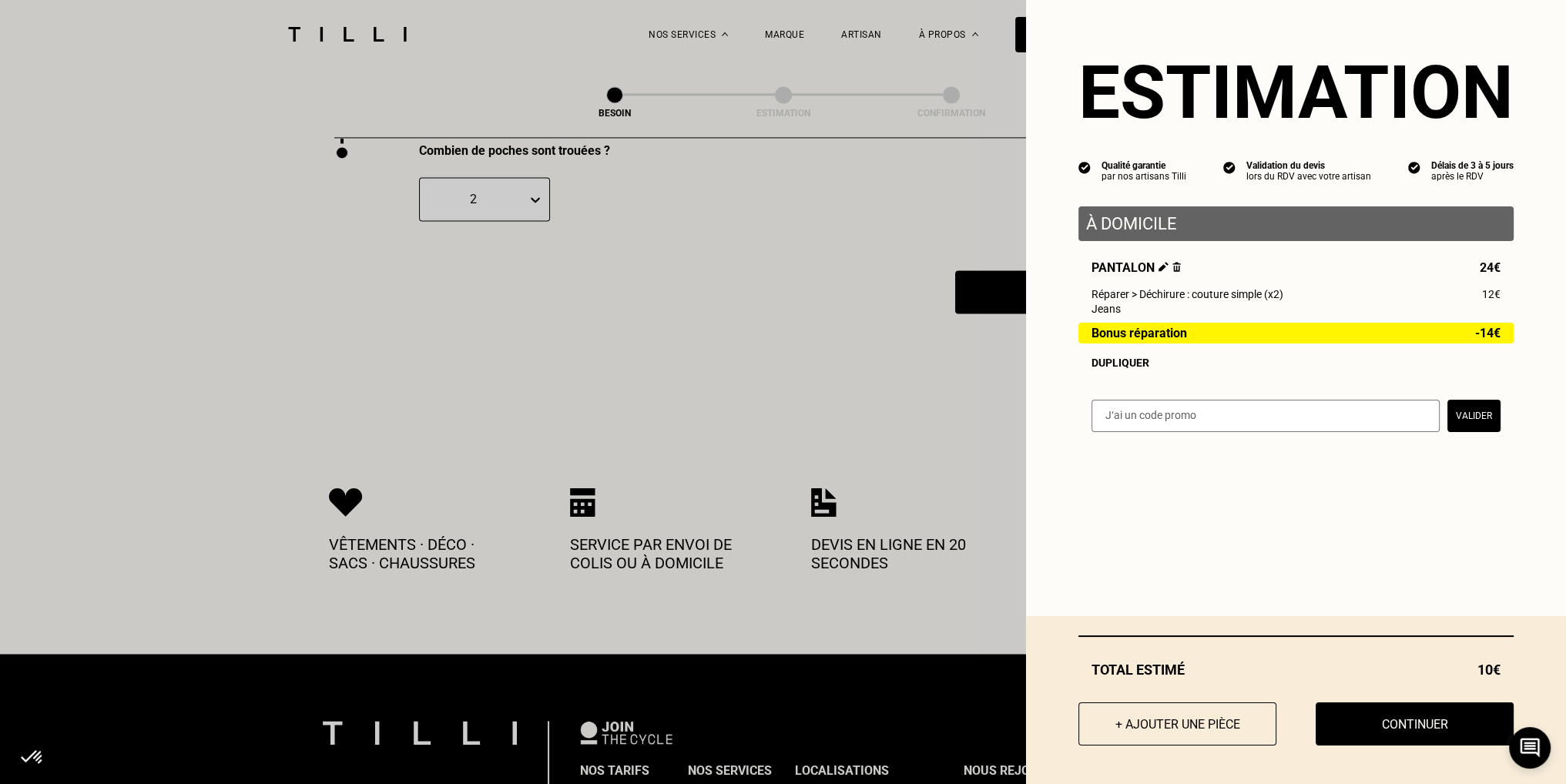
scroll to position [2876, 0]
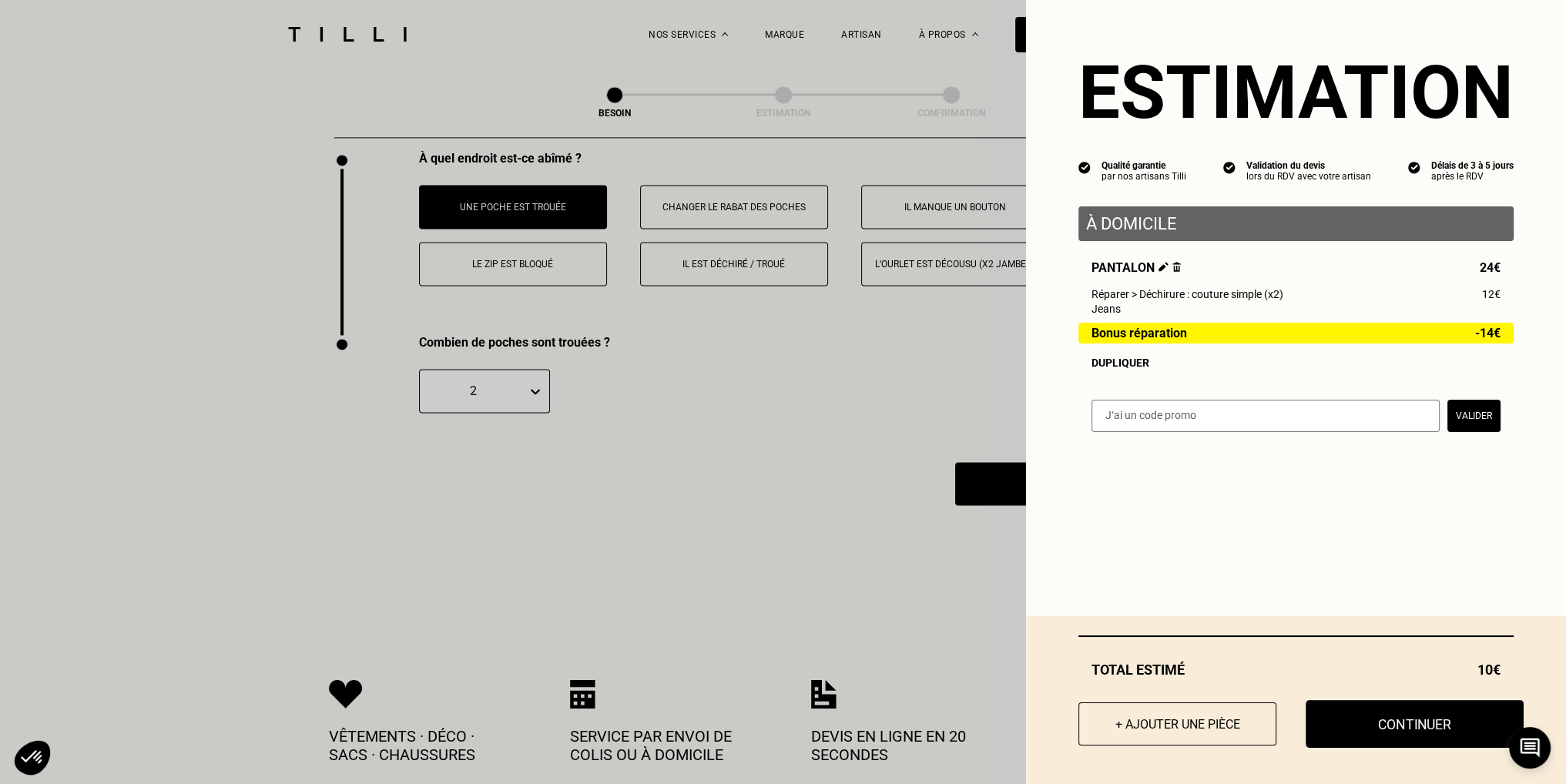
click at [1435, 722] on button "Continuer" at bounding box center [1414, 724] width 218 height 47
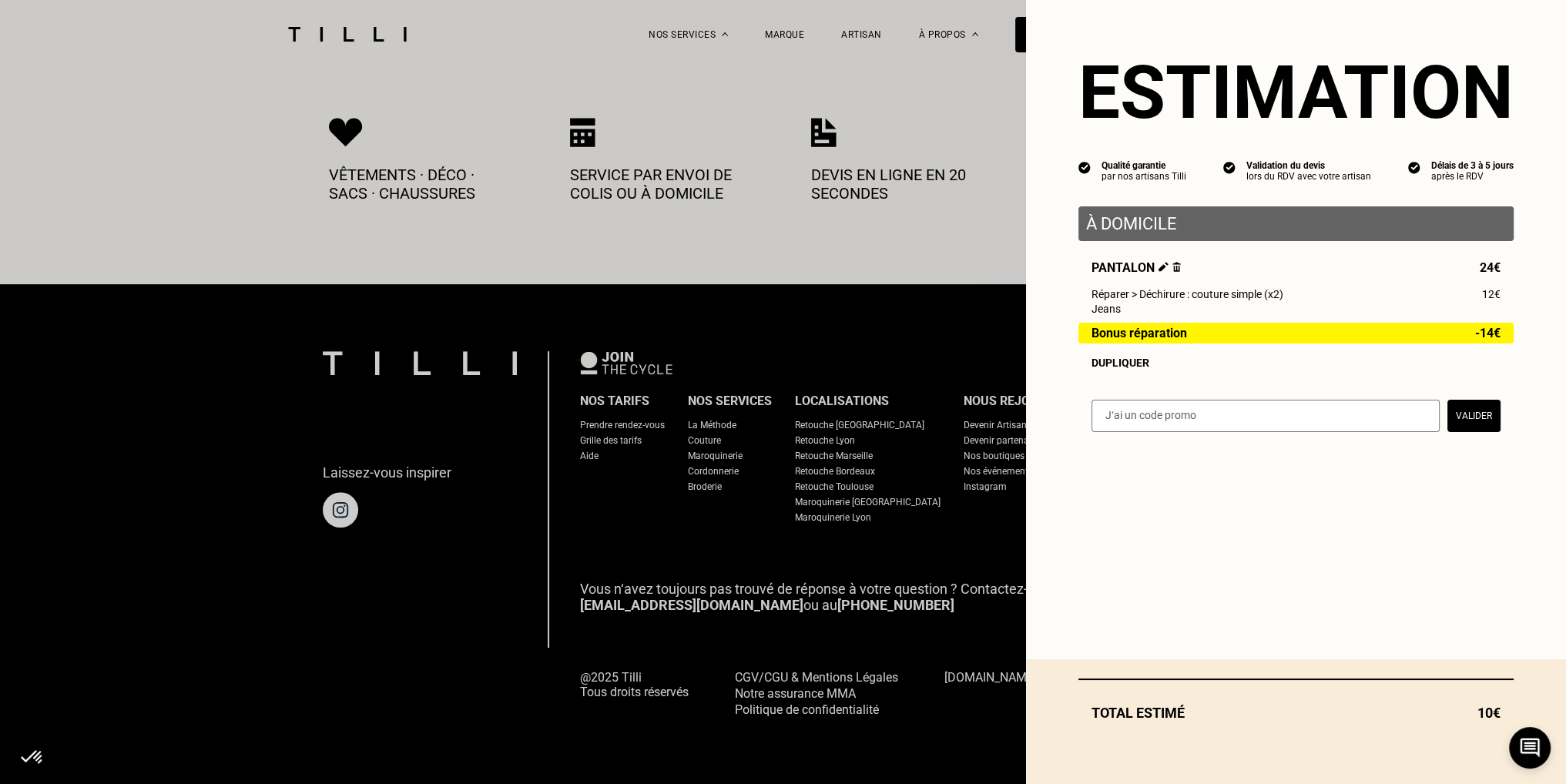
scroll to position [775, 0]
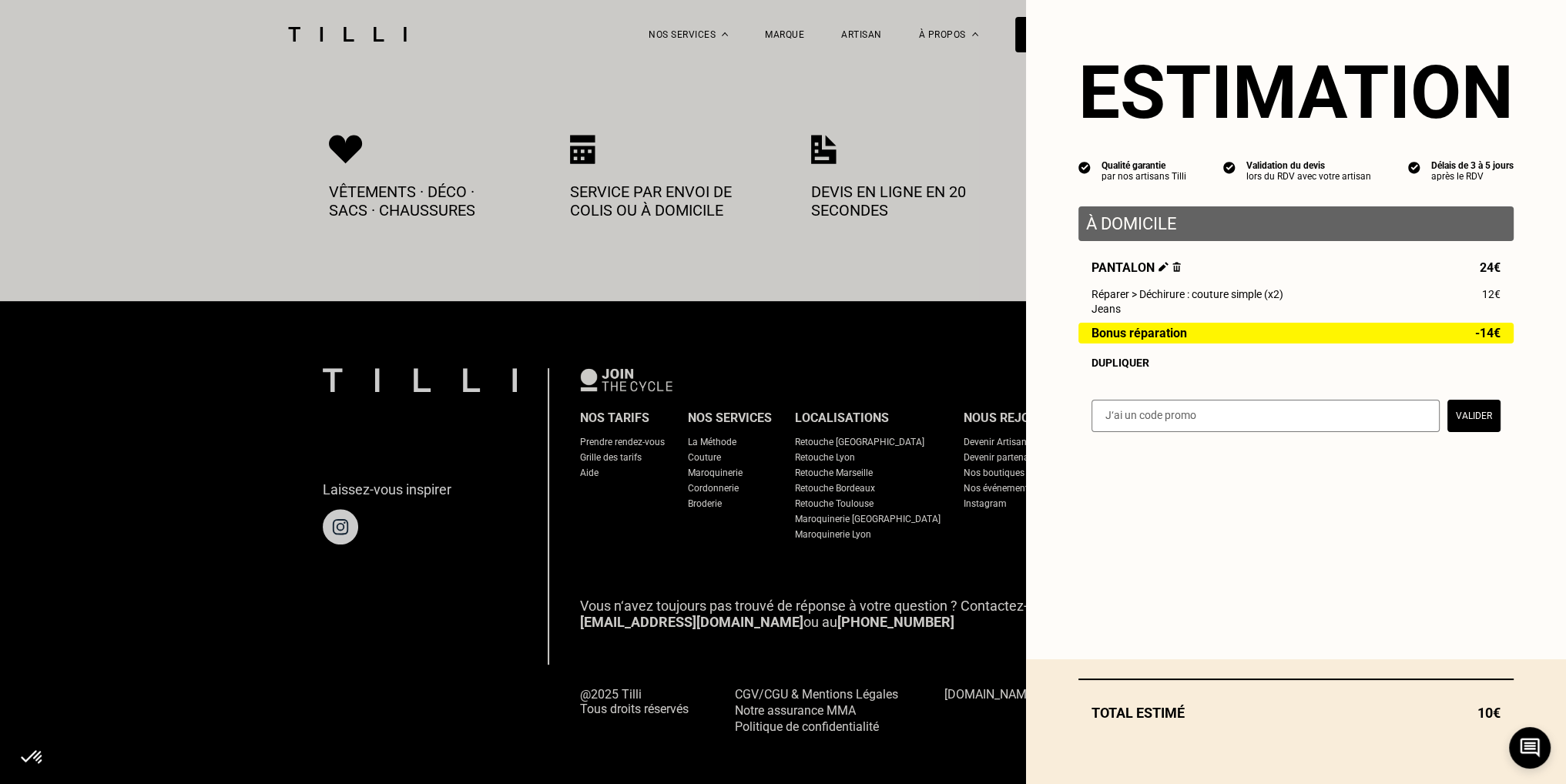
select select "FR"
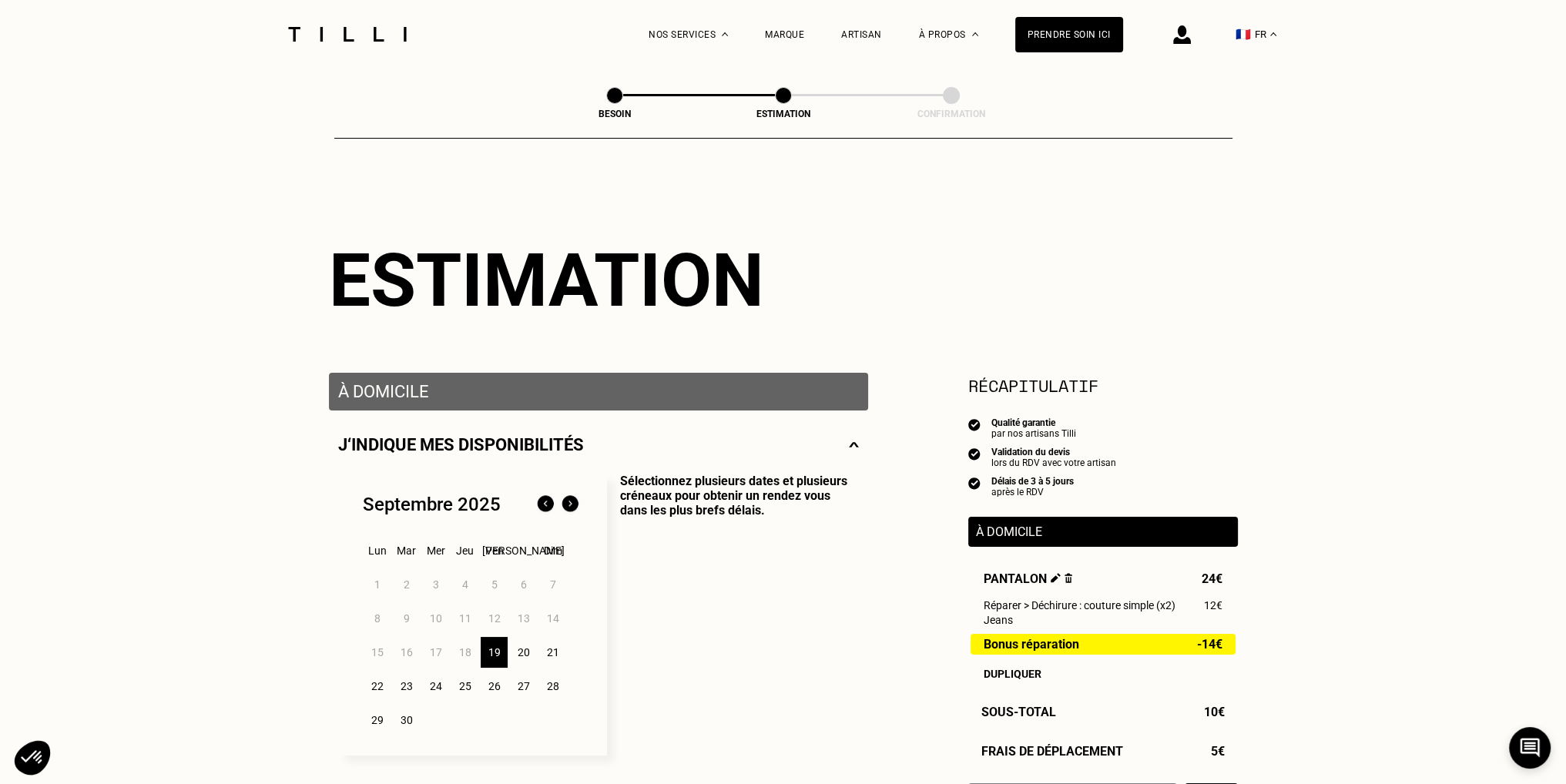
click at [372, 27] on img at bounding box center [347, 35] width 129 height 15
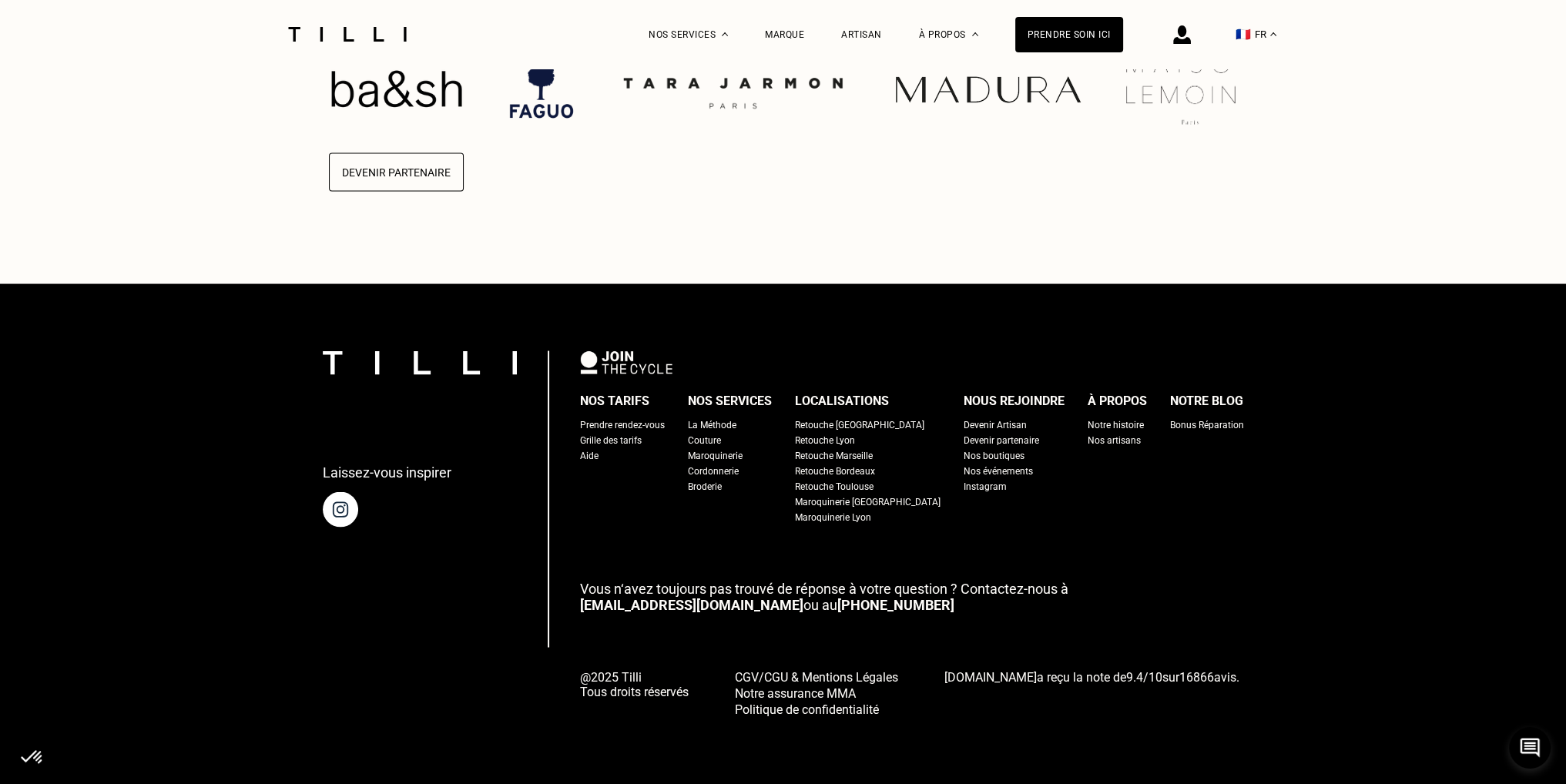
scroll to position [4012, 0]
click at [641, 437] on div "Grille des tarifs" at bounding box center [611, 440] width 62 height 15
select select "FR"
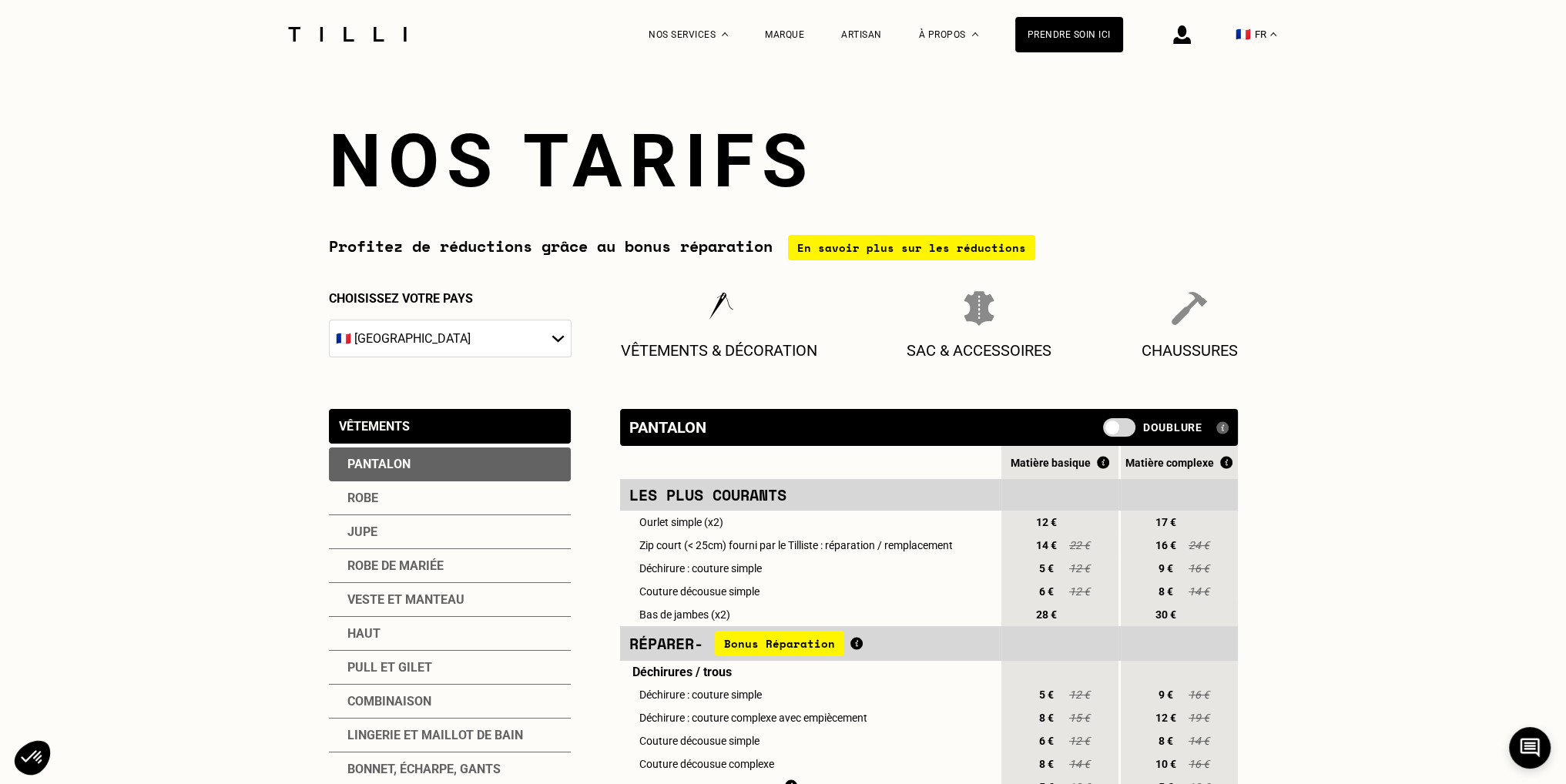
click at [475, 734] on div "Lingerie et maillot de bain" at bounding box center [450, 735] width 242 height 34
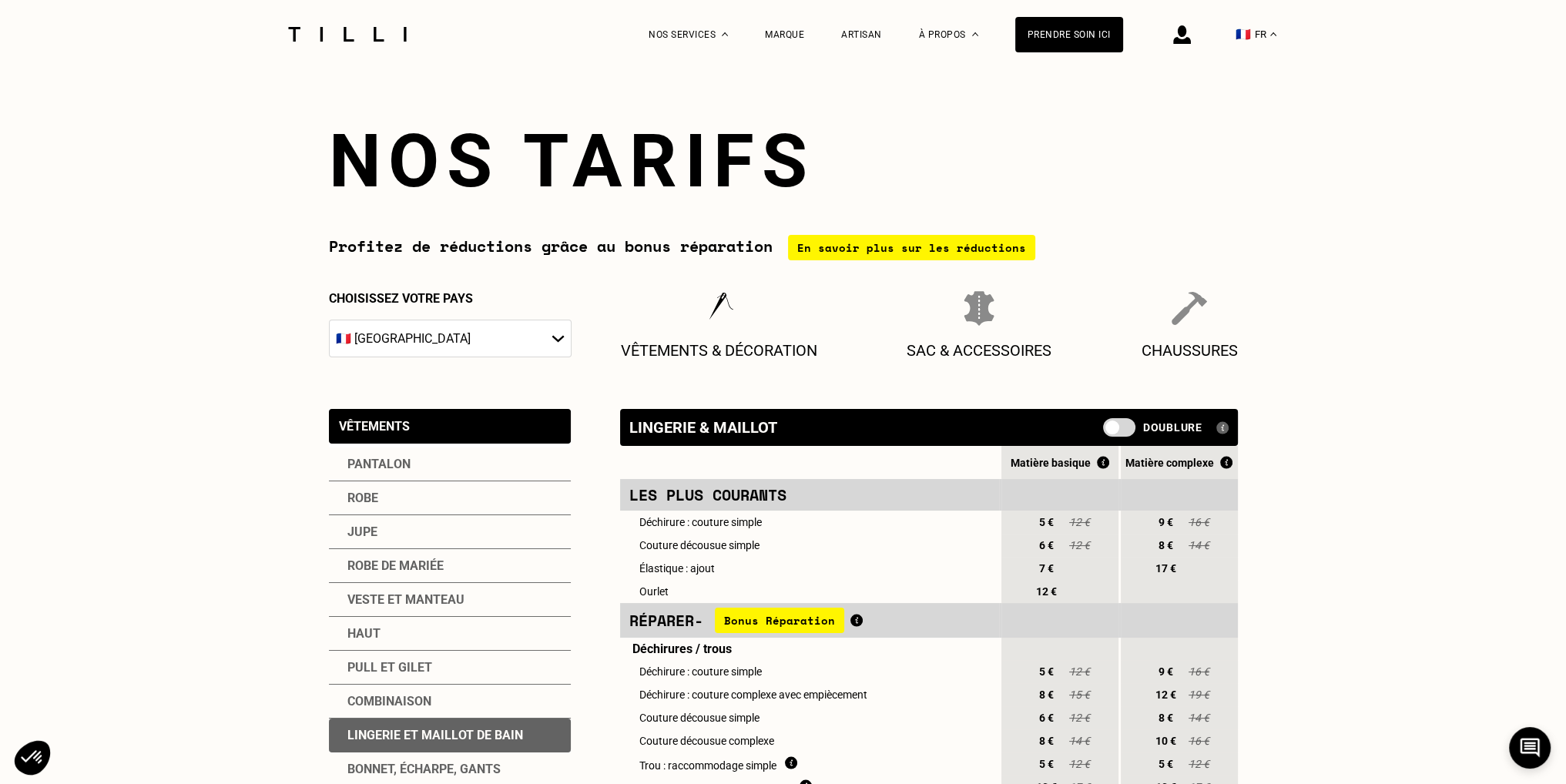
scroll to position [2335, 0]
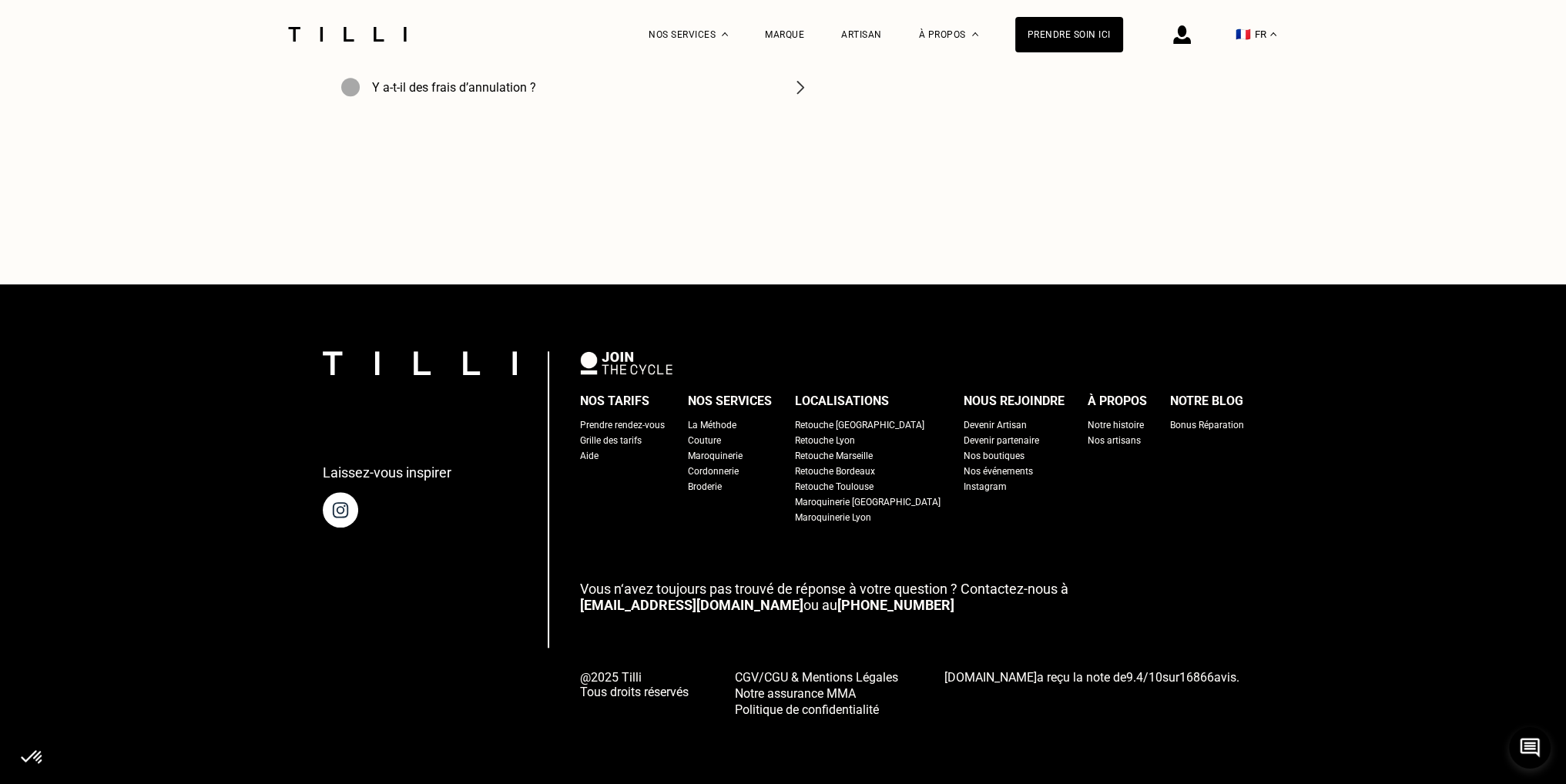
click at [979, 454] on div "Nos boutiques" at bounding box center [994, 455] width 61 height 15
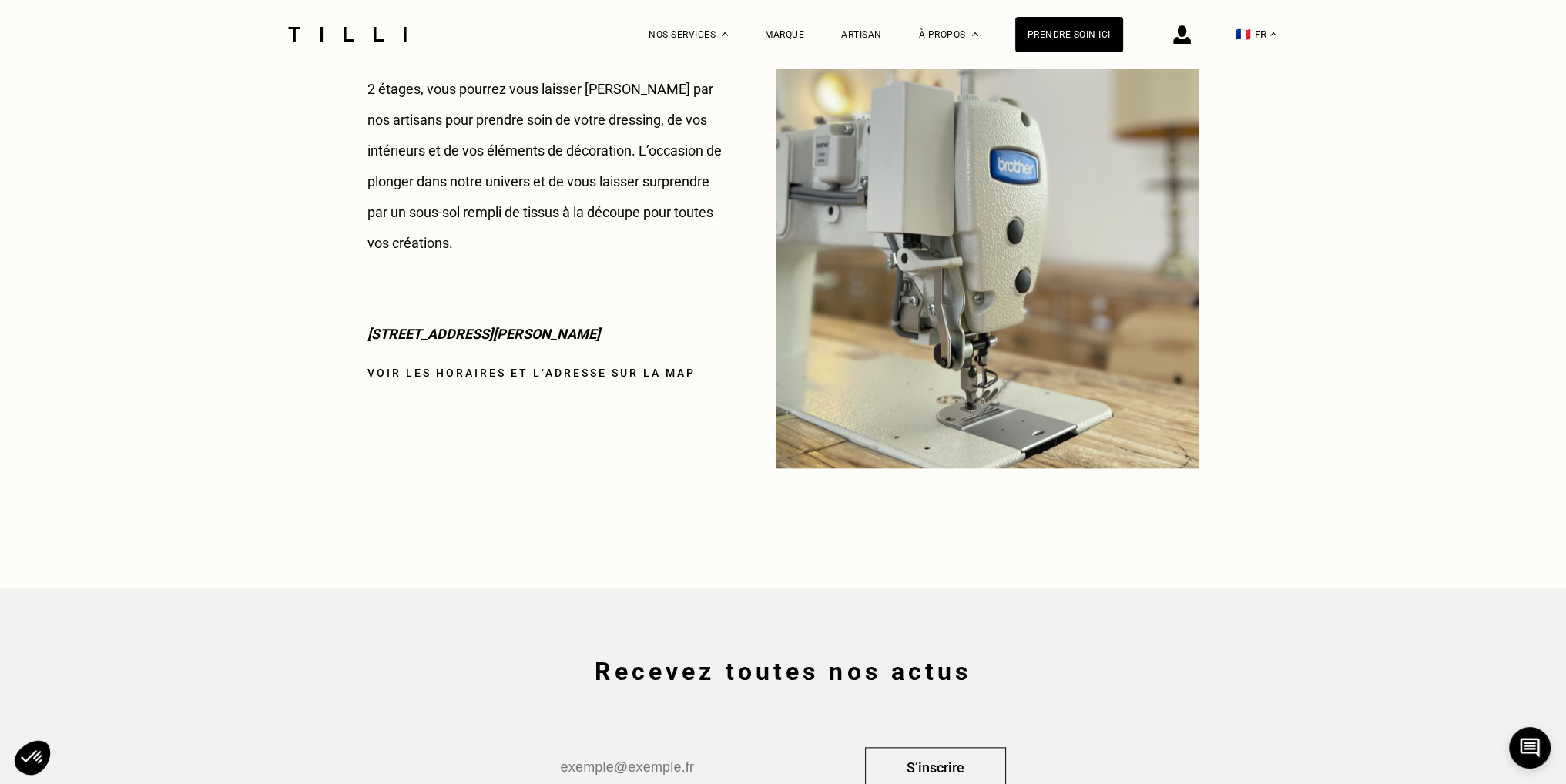
scroll to position [2002, 0]
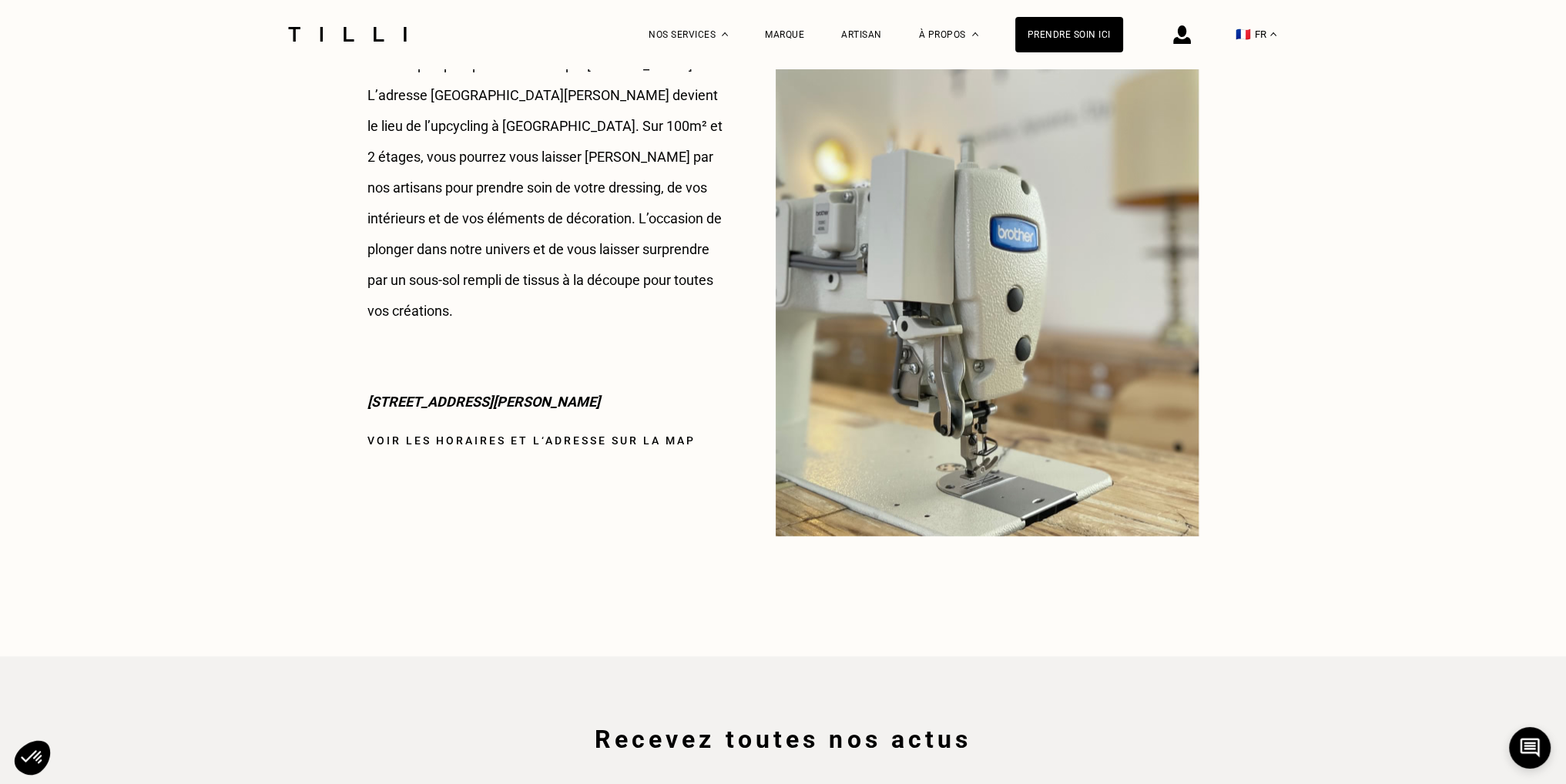
click at [676, 434] on link "Voir les horaires et l‘adresse sur la map" at bounding box center [531, 441] width 328 height 13
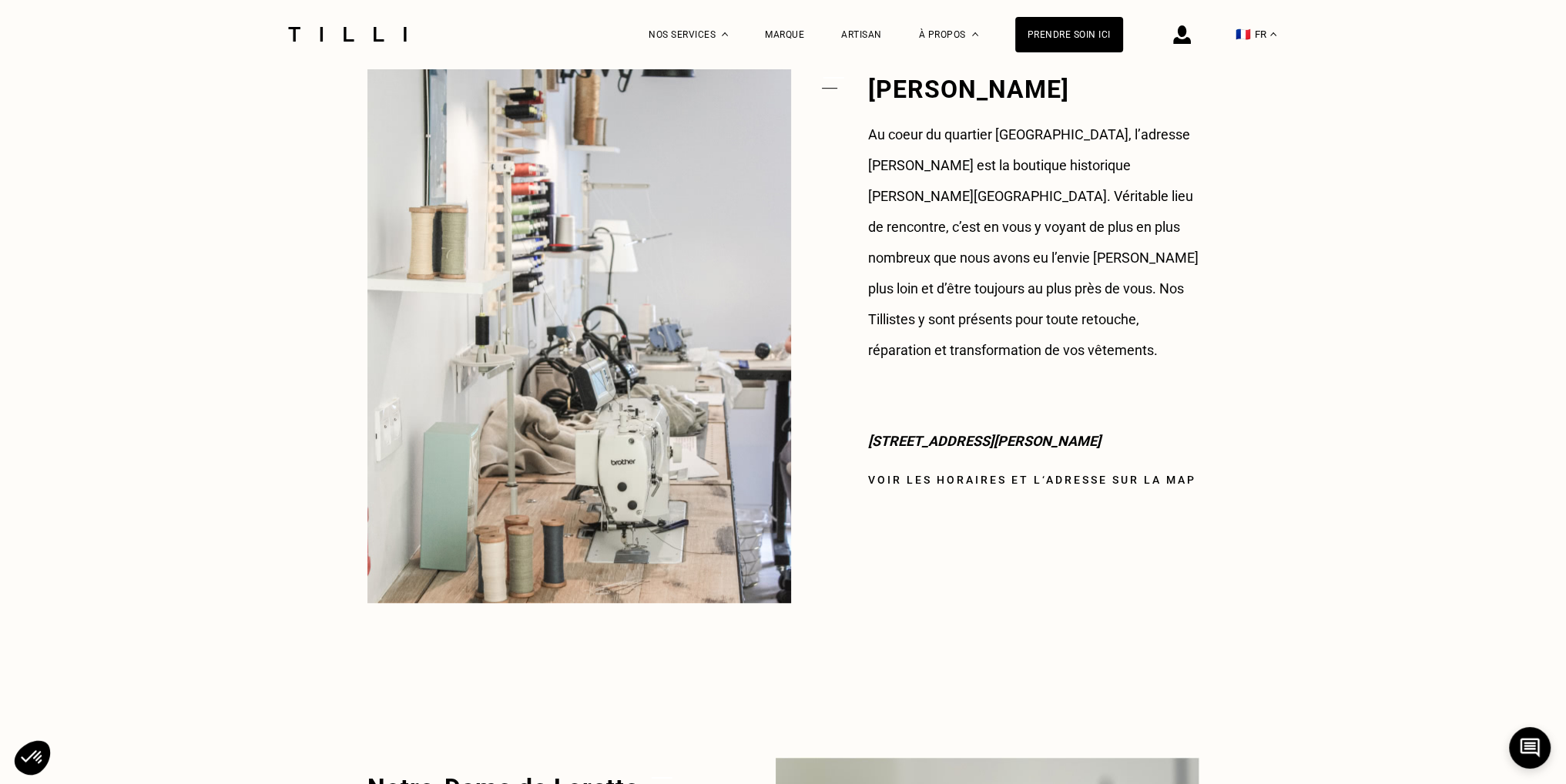
scroll to position [1078, 0]
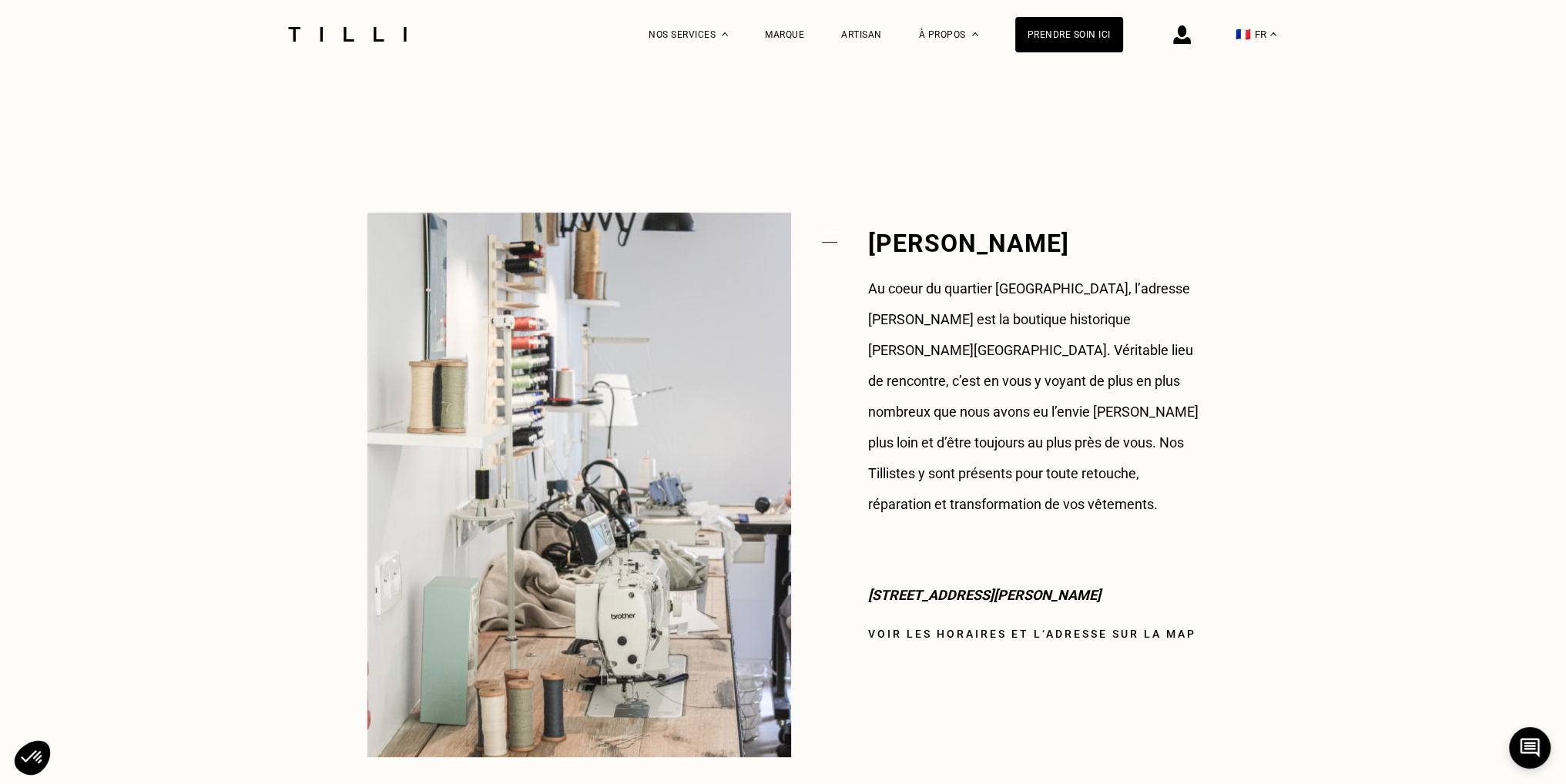
click at [1168, 627] on link "Voir les horaires et l‘adresse sur la map" at bounding box center [1032, 634] width 328 height 13
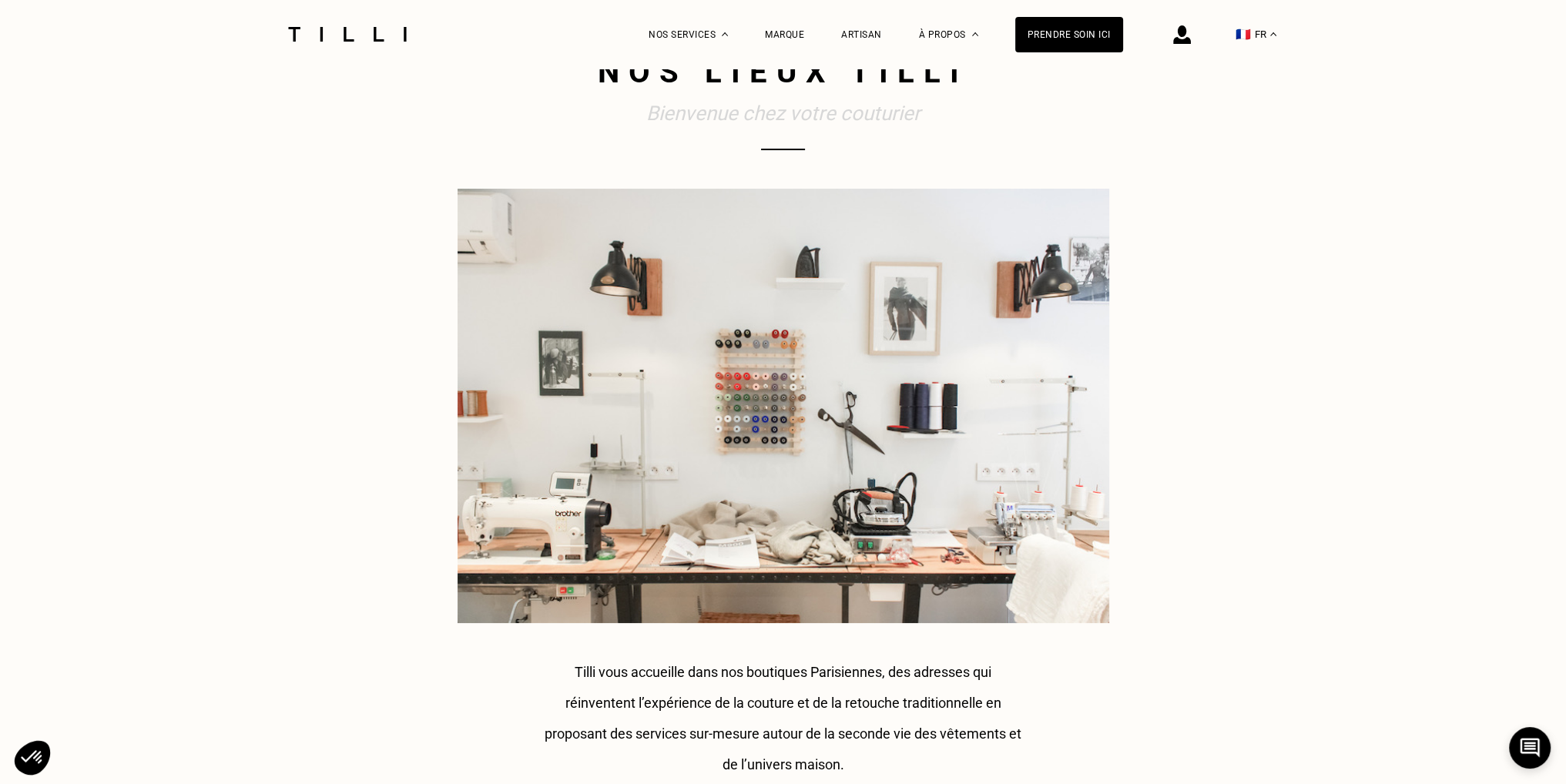
scroll to position [0, 0]
